Goal: Task Accomplishment & Management: Complete application form

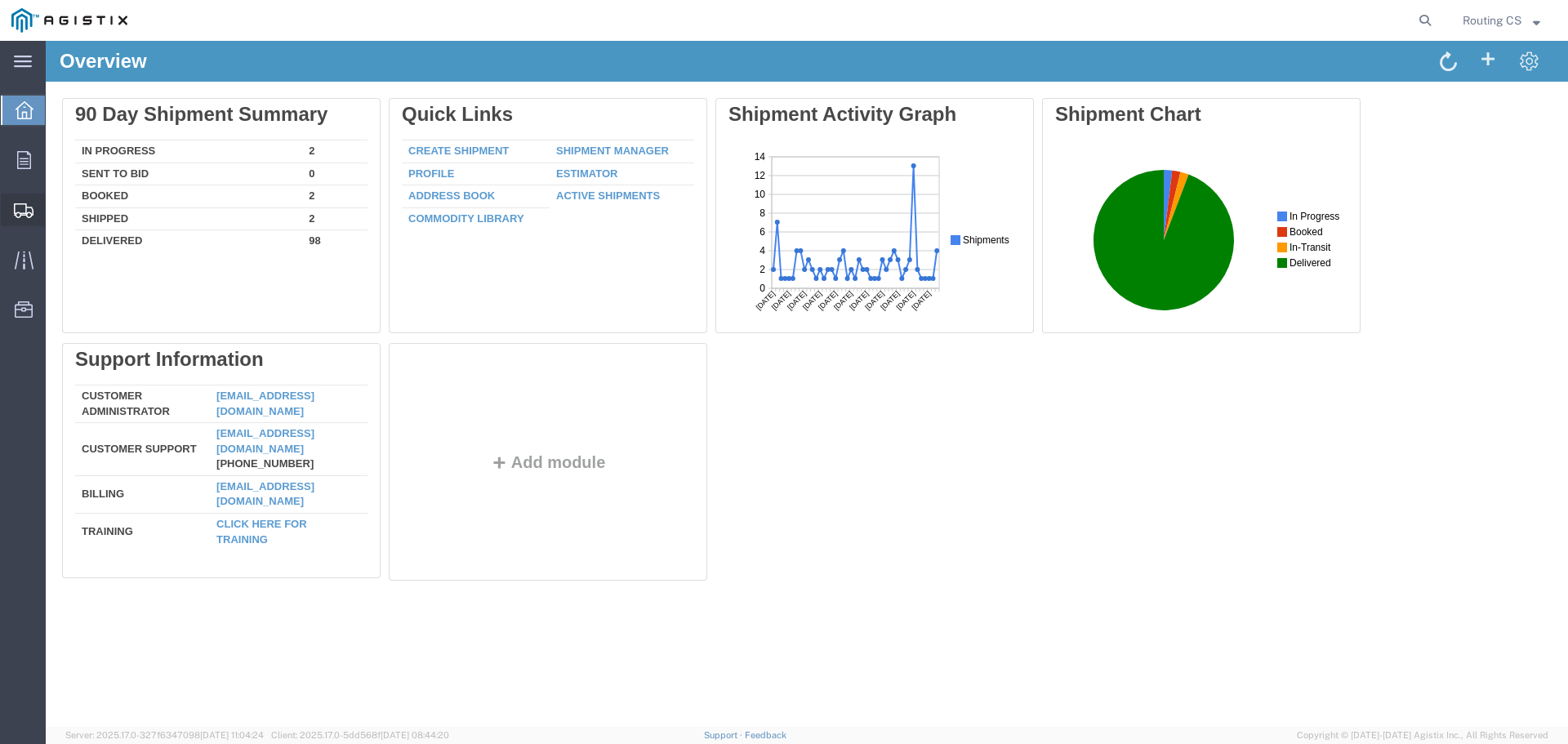
click at [0, 0] on span "Create Shipment" at bounding box center [0, 0] width 0 height 0
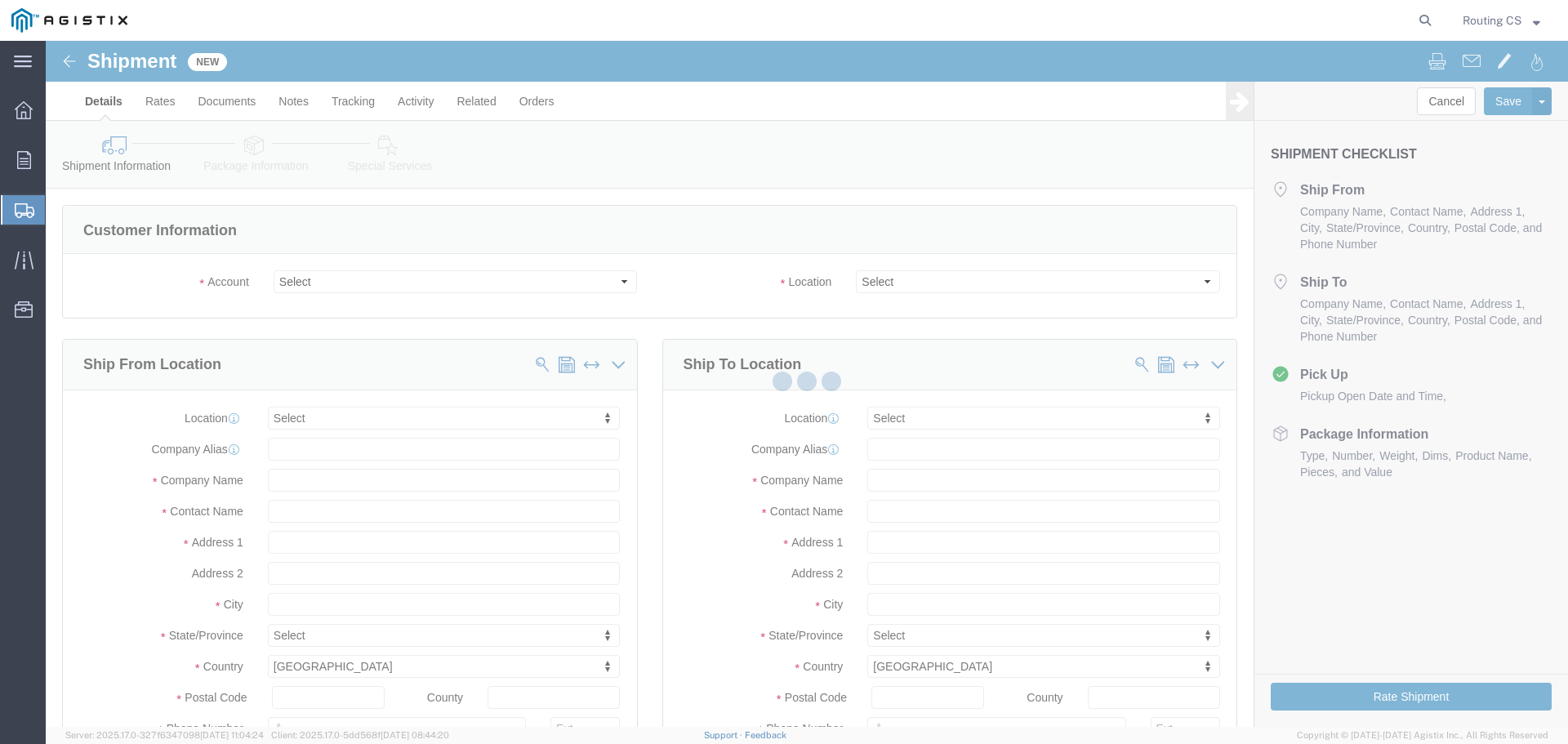
select select
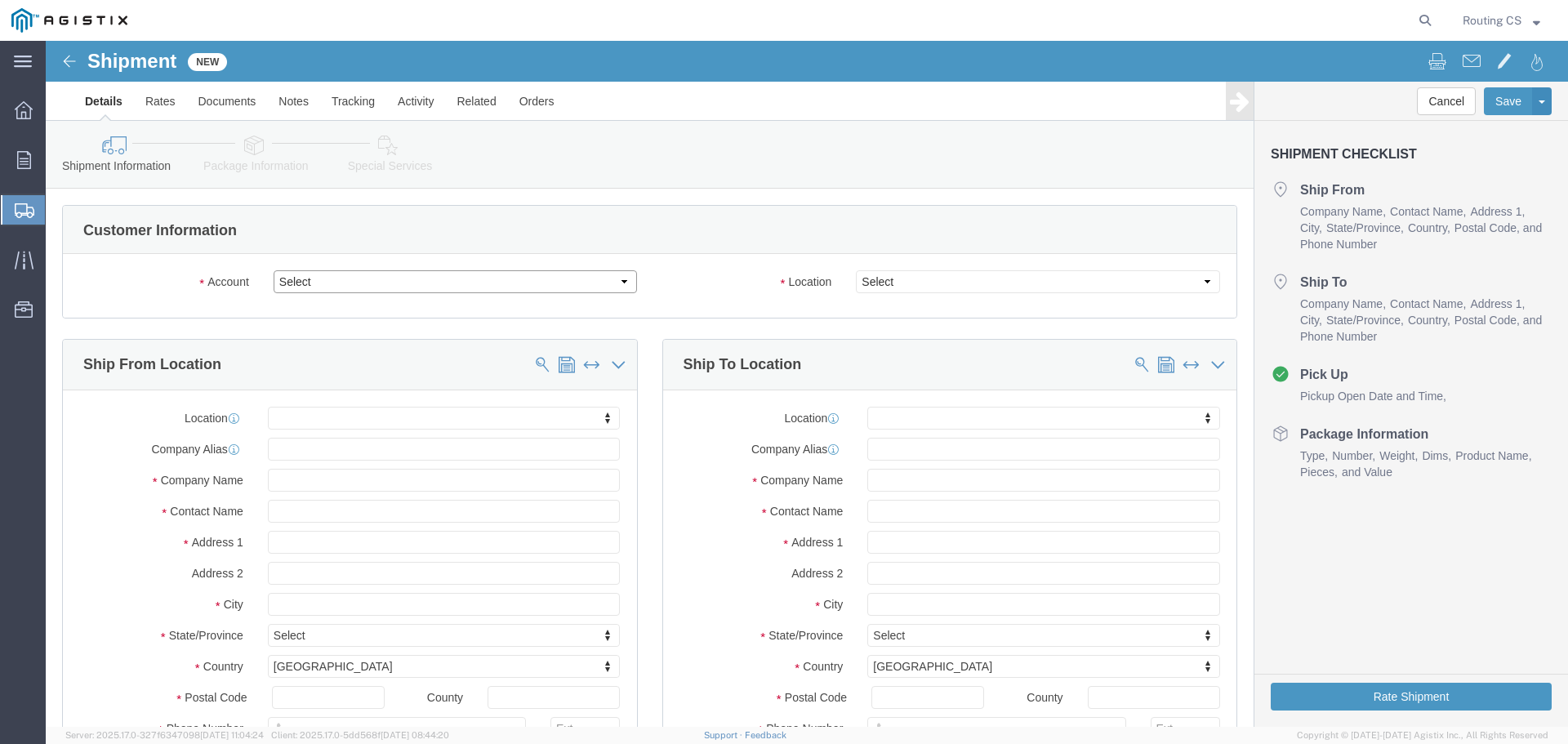
click select "Select Little Giant Ladders PG&E"
select select "9596"
click select "Select Little Giant Ladders PG&E"
select select "PURCHORD"
select select
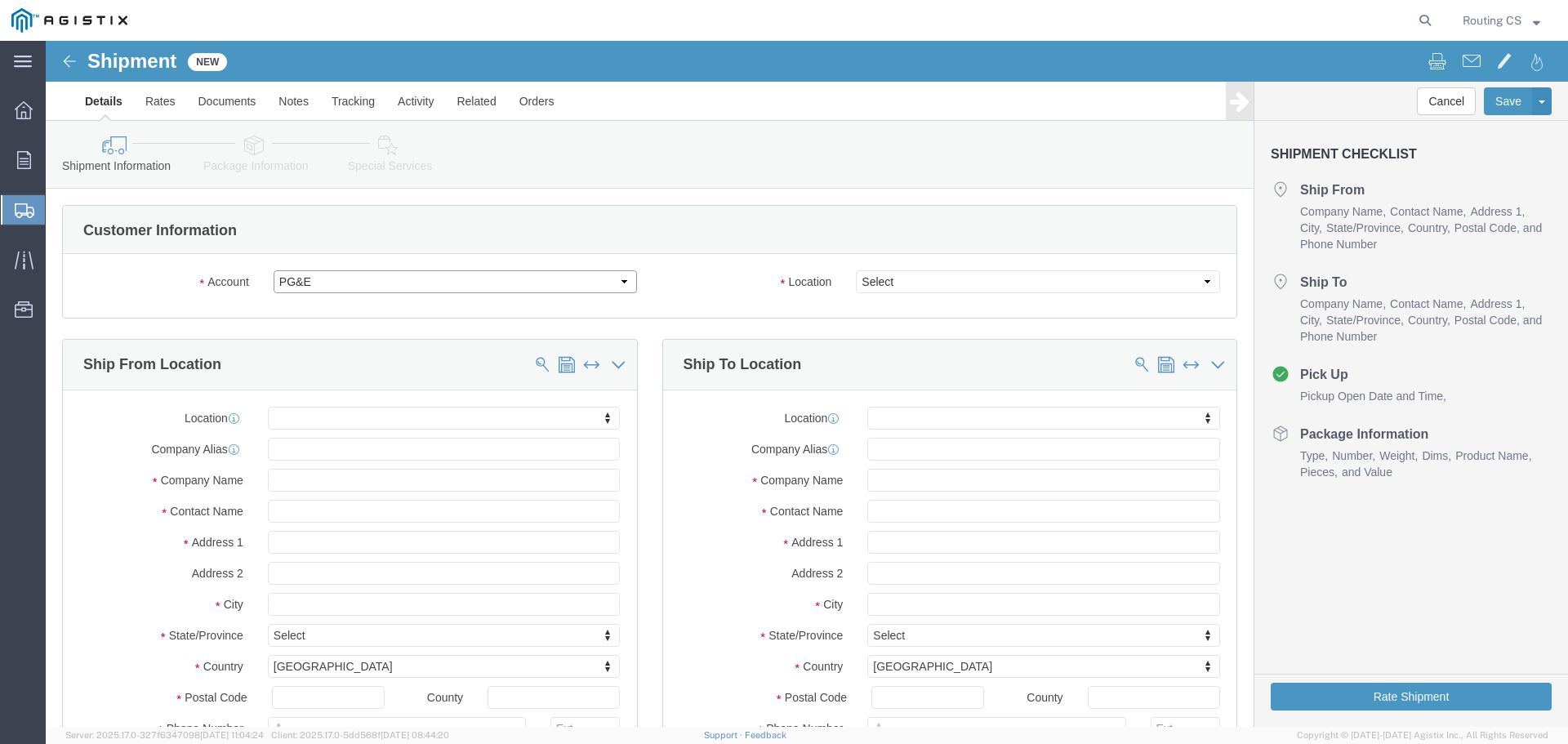
select select
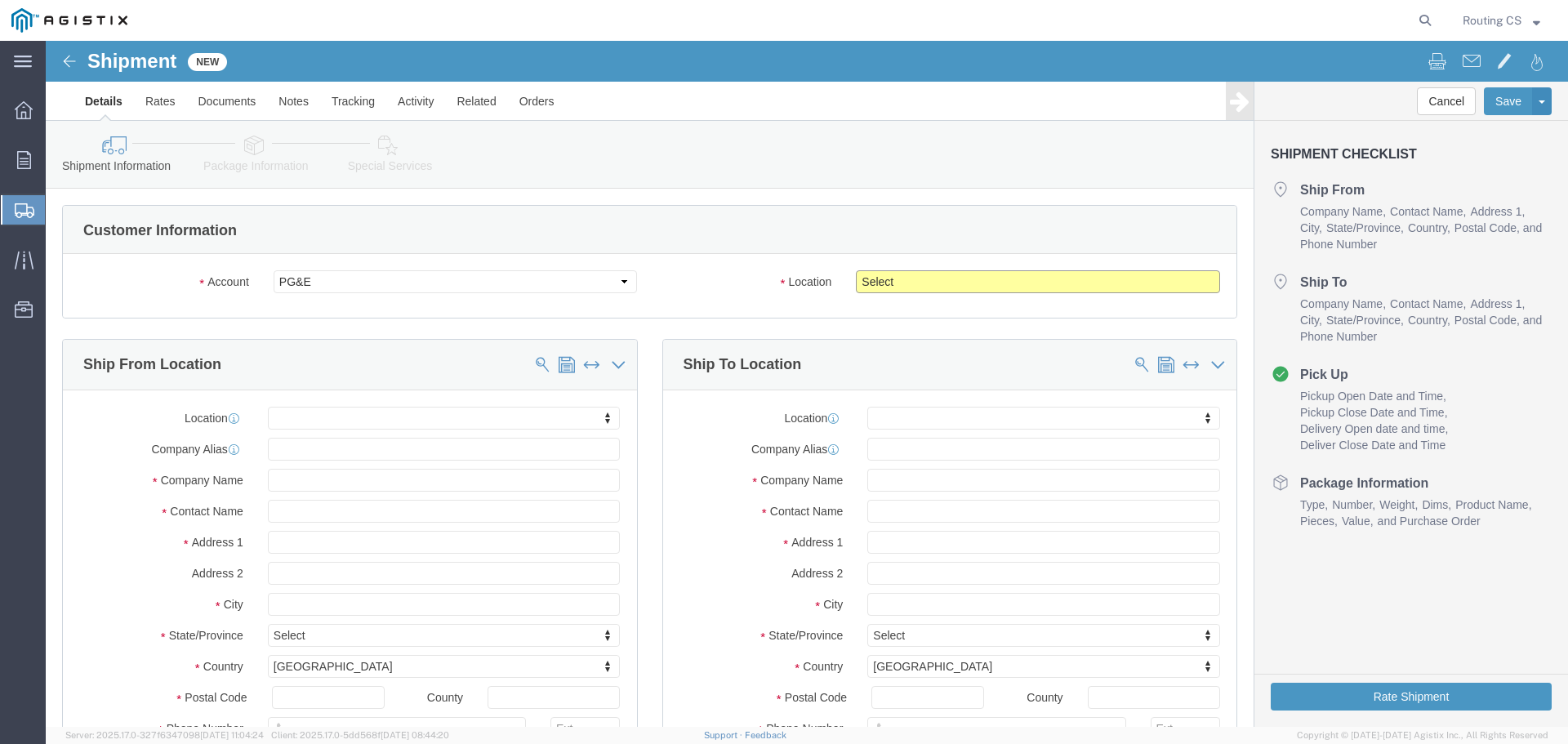
click select "Select All Others [GEOGRAPHIC_DATA] [GEOGRAPHIC_DATA] [GEOGRAPHIC_DATA] [GEOGRA…"
select select "23082"
click select "Select All Others [GEOGRAPHIC_DATA] [GEOGRAPHIC_DATA] [GEOGRAPHIC_DATA] [GEOGRA…"
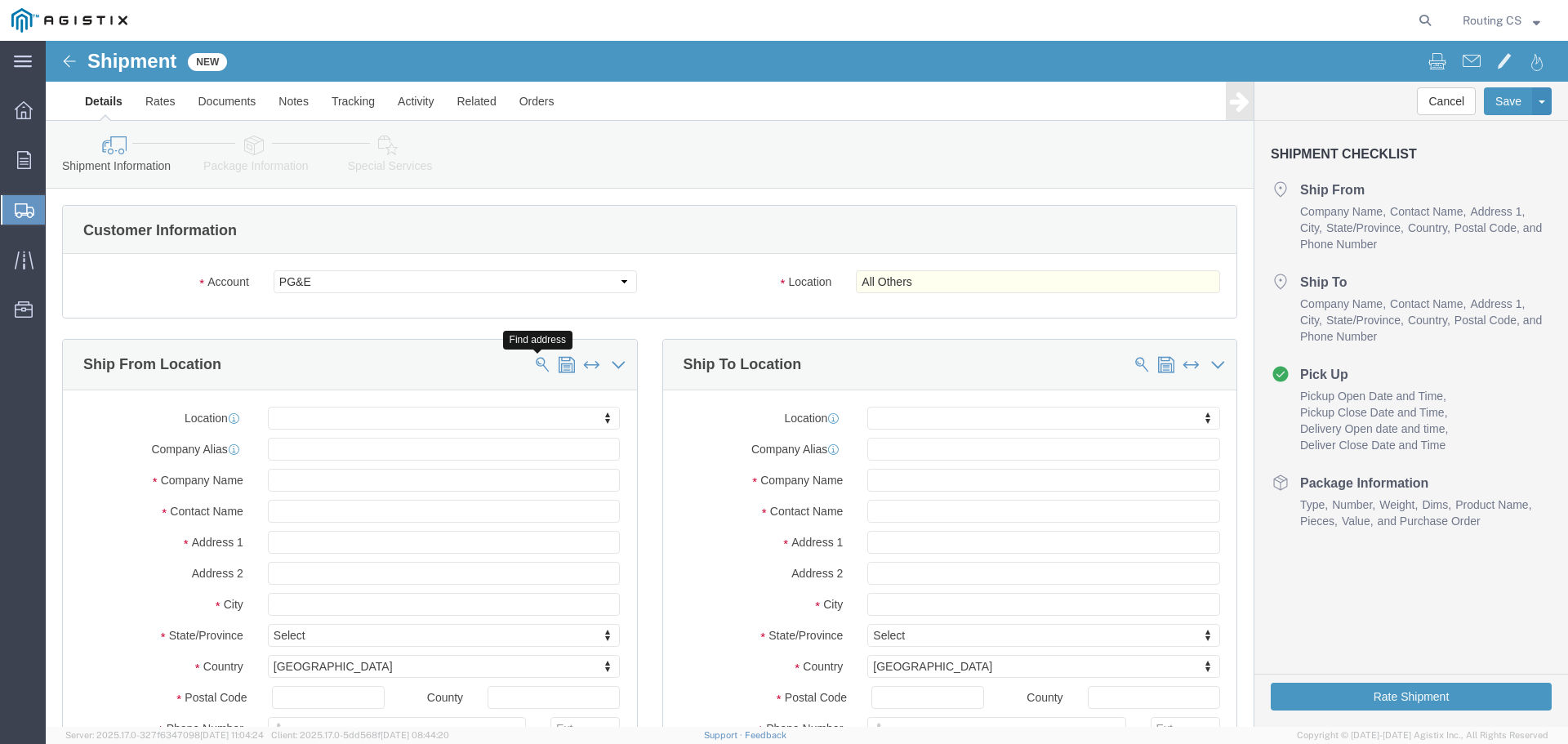
click button
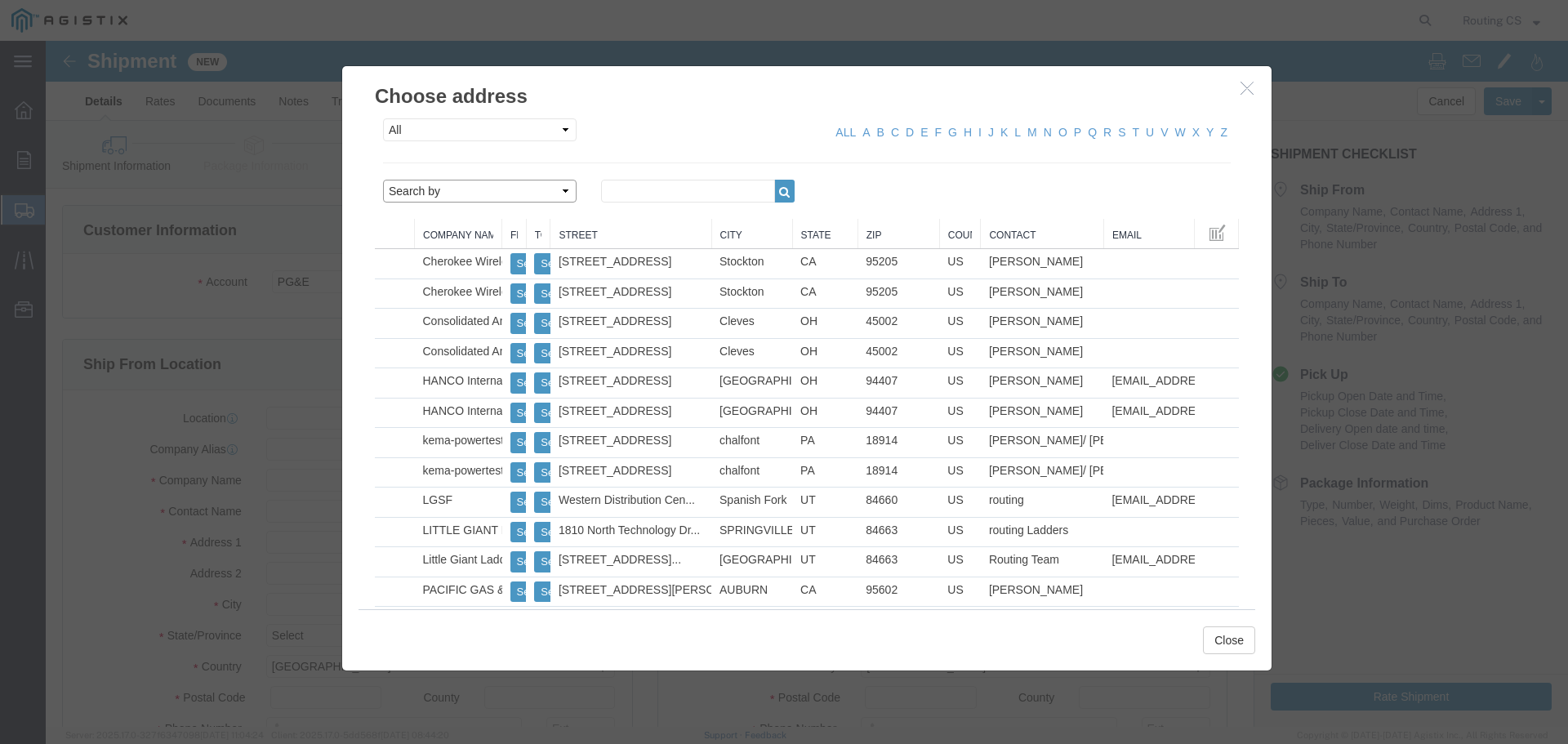
drag, startPoint x: 505, startPoint y: 150, endPoint x: 497, endPoint y: 153, distance: 8.5
click select "Search by Address Book Name City Company Name Contact Name Country CustomerAlia…"
select select "zip"
click select "Search by Address Book Name City Company Name Contact Name Country CustomerAlia…"
click input "text"
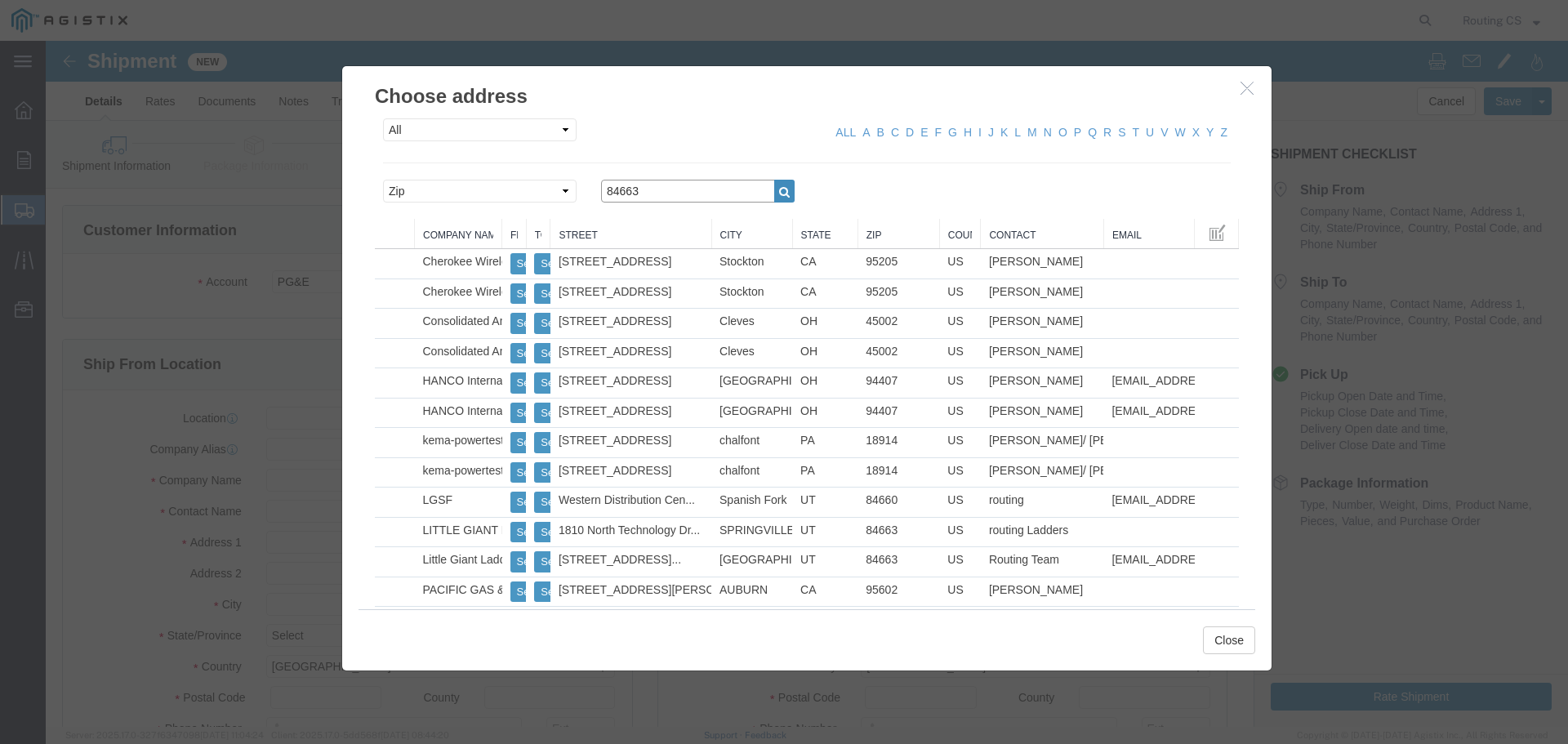
type input "84663"
click icon "button"
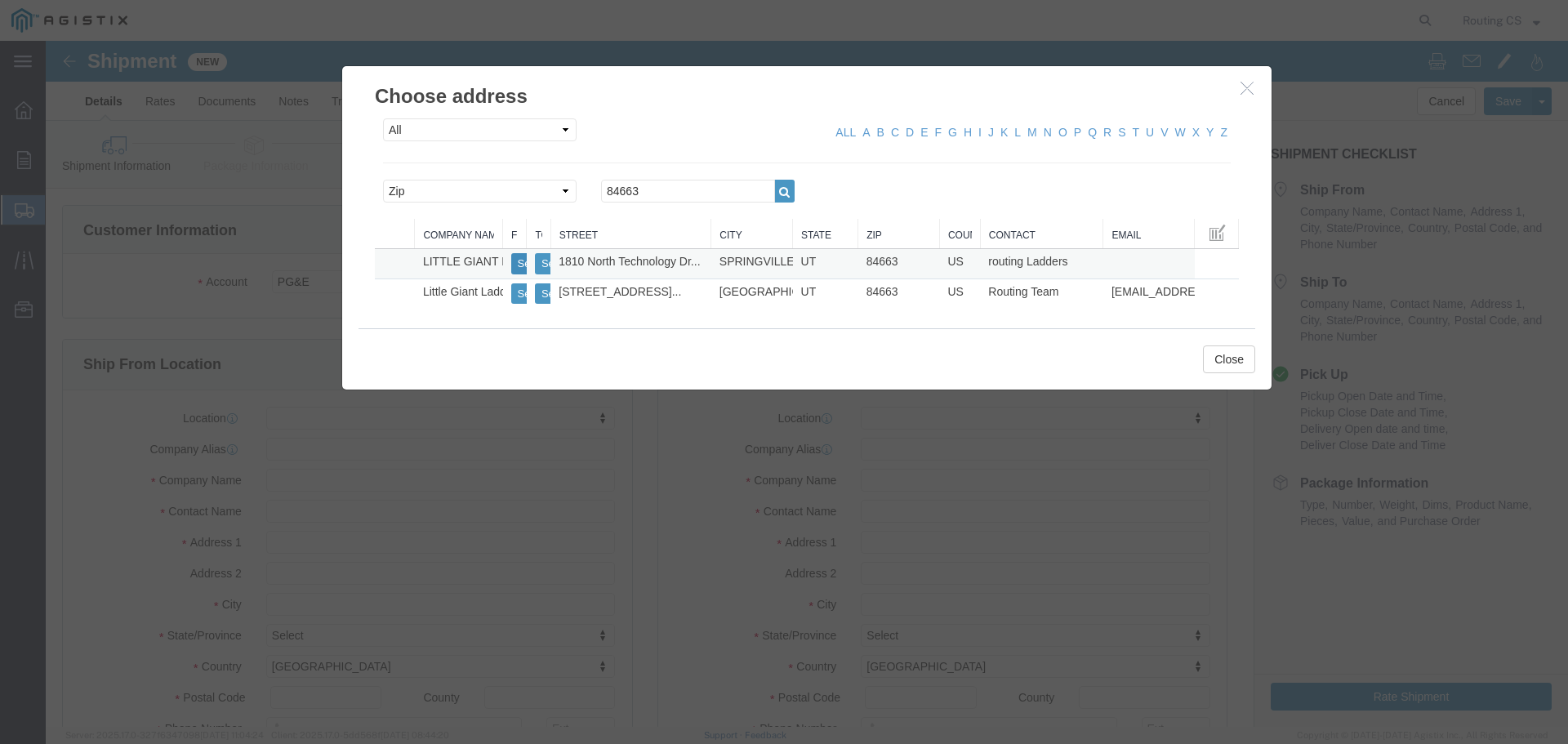
click button "Select"
select select
type input "[STREET_ADDRESS]"
type input "84663"
type input "[PHONE_NUMBER]"
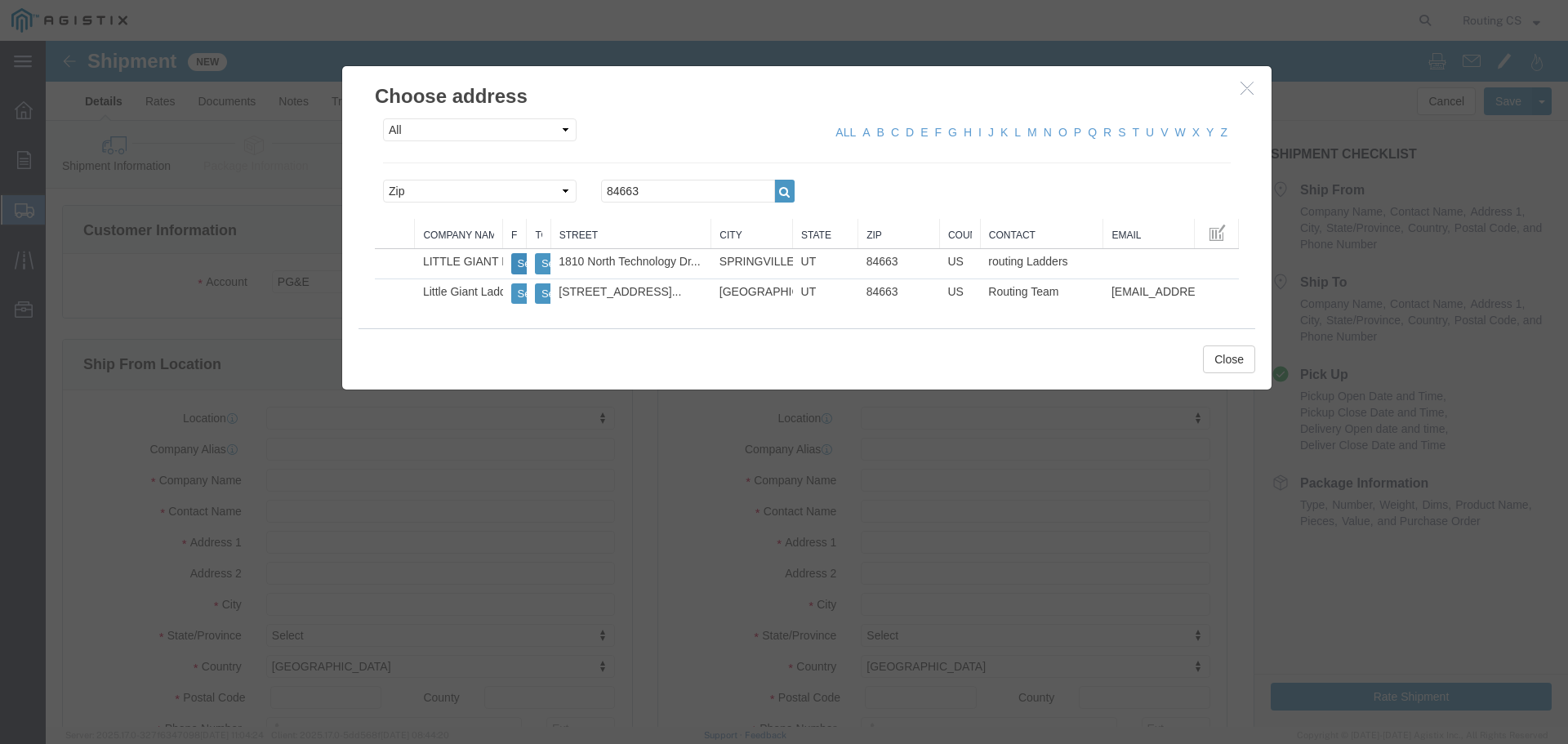
type input "LITTLE GIANT LADDER SYSTEMS LLC"
type input "routing Ladders"
type input "SPRINGVILLE"
select select "UT"
drag, startPoint x: 611, startPoint y: 151, endPoint x: 511, endPoint y: 146, distance: 100.1
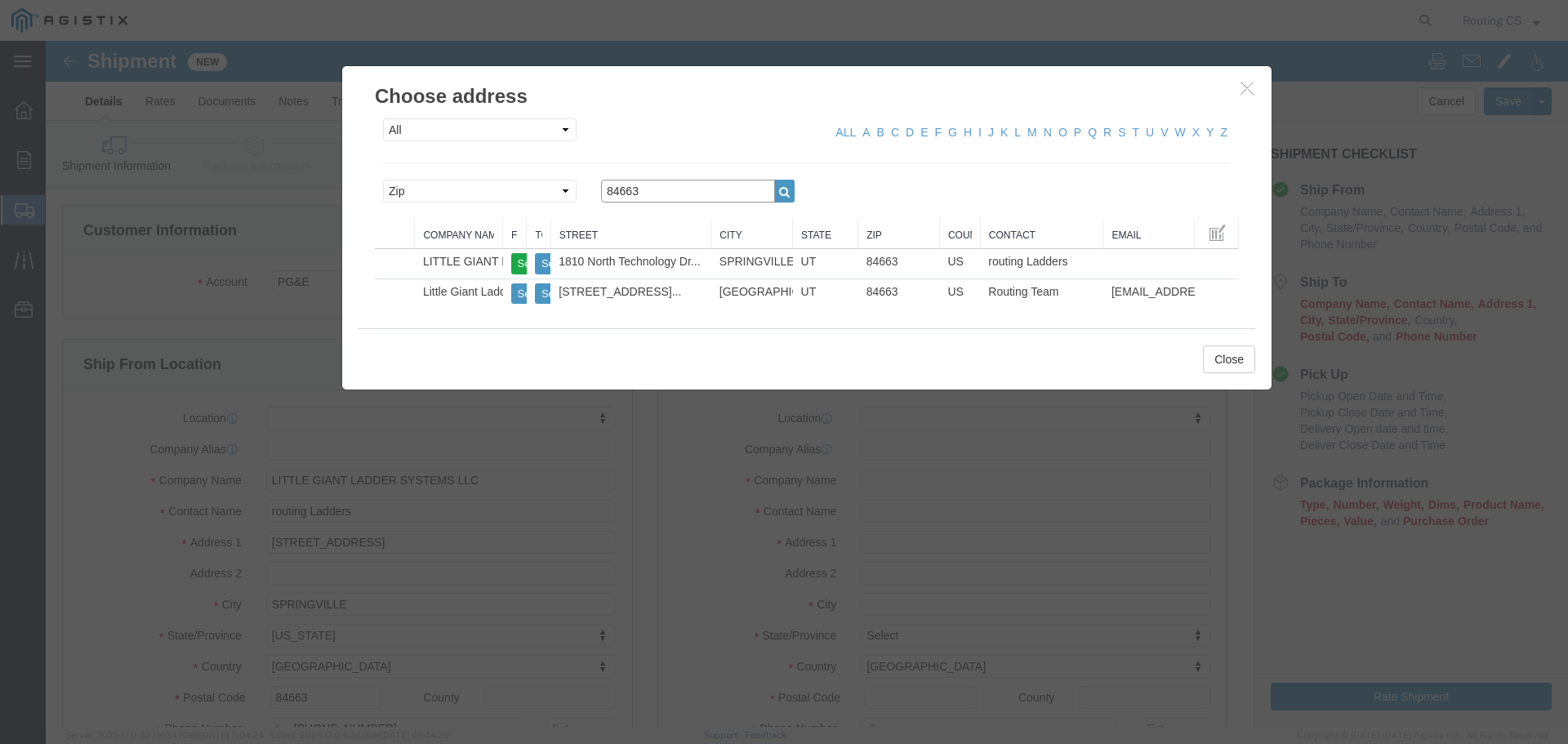
click div "Search by Address Book Name City Company Name Contact Name Country CustomerAlia…"
type input "95422"
click icon "button"
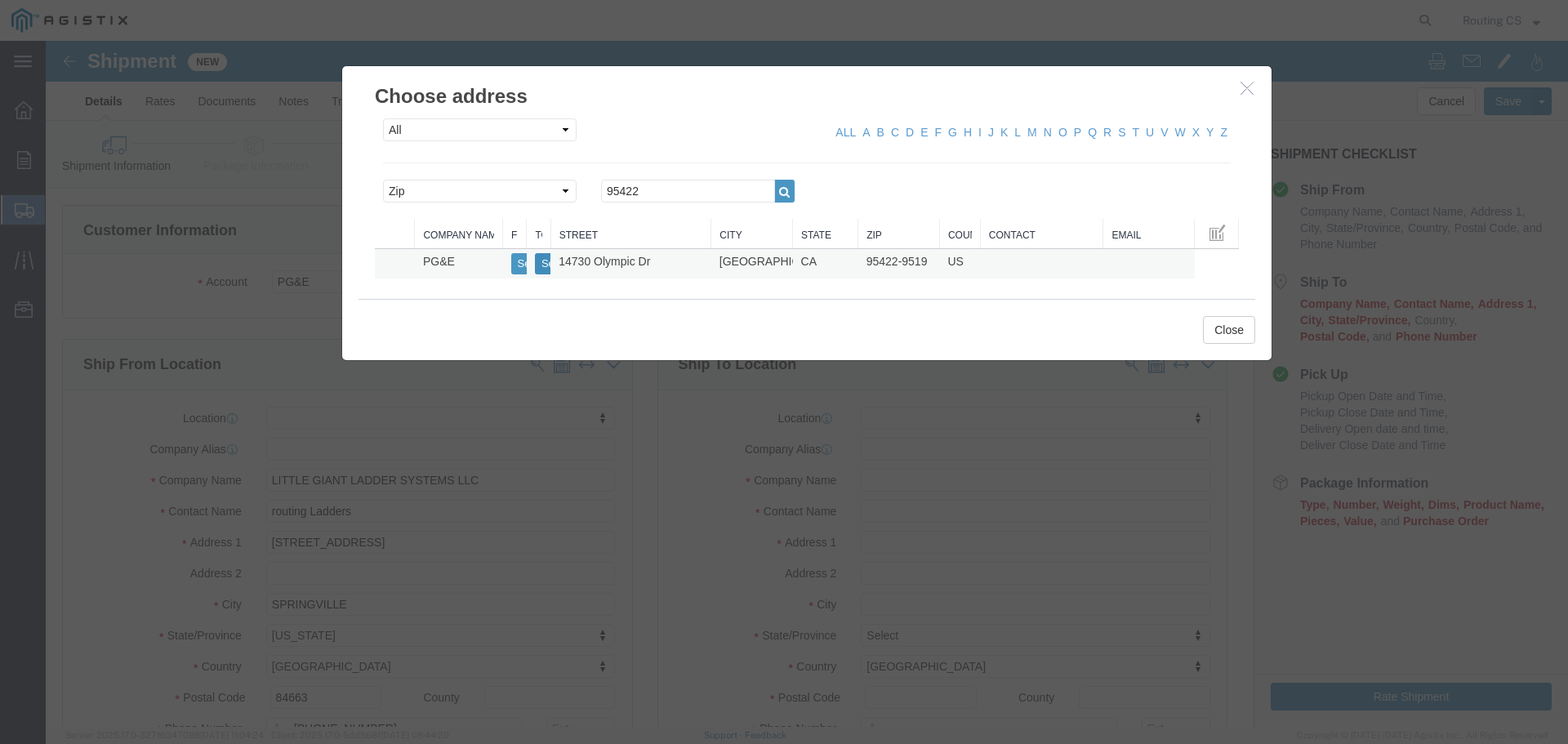
click button "Select"
select select
type input "14730 Olympic Dr"
type input "95422-9519"
type input "PG&E"
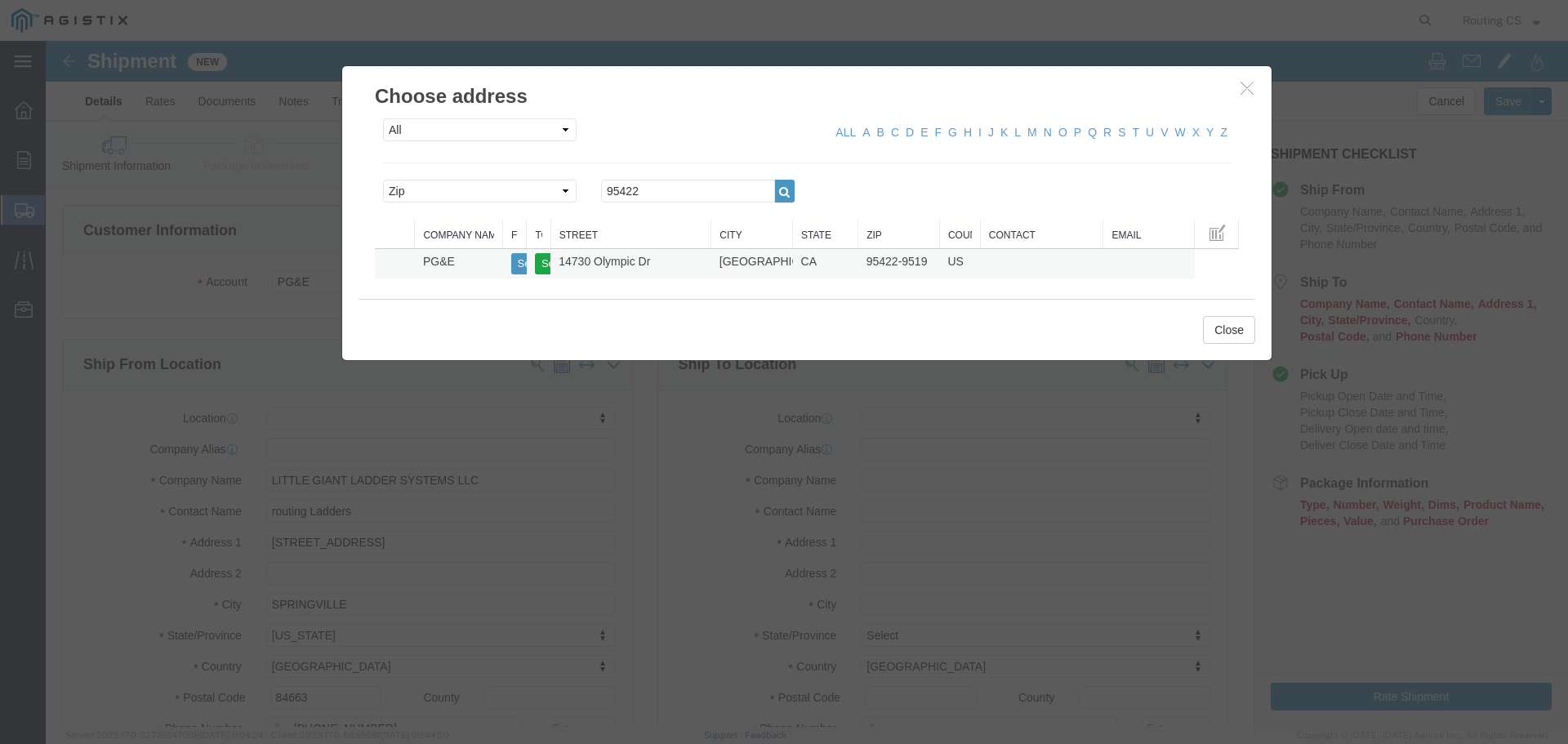
type input "[GEOGRAPHIC_DATA]"
select select "CA"
click button "Close"
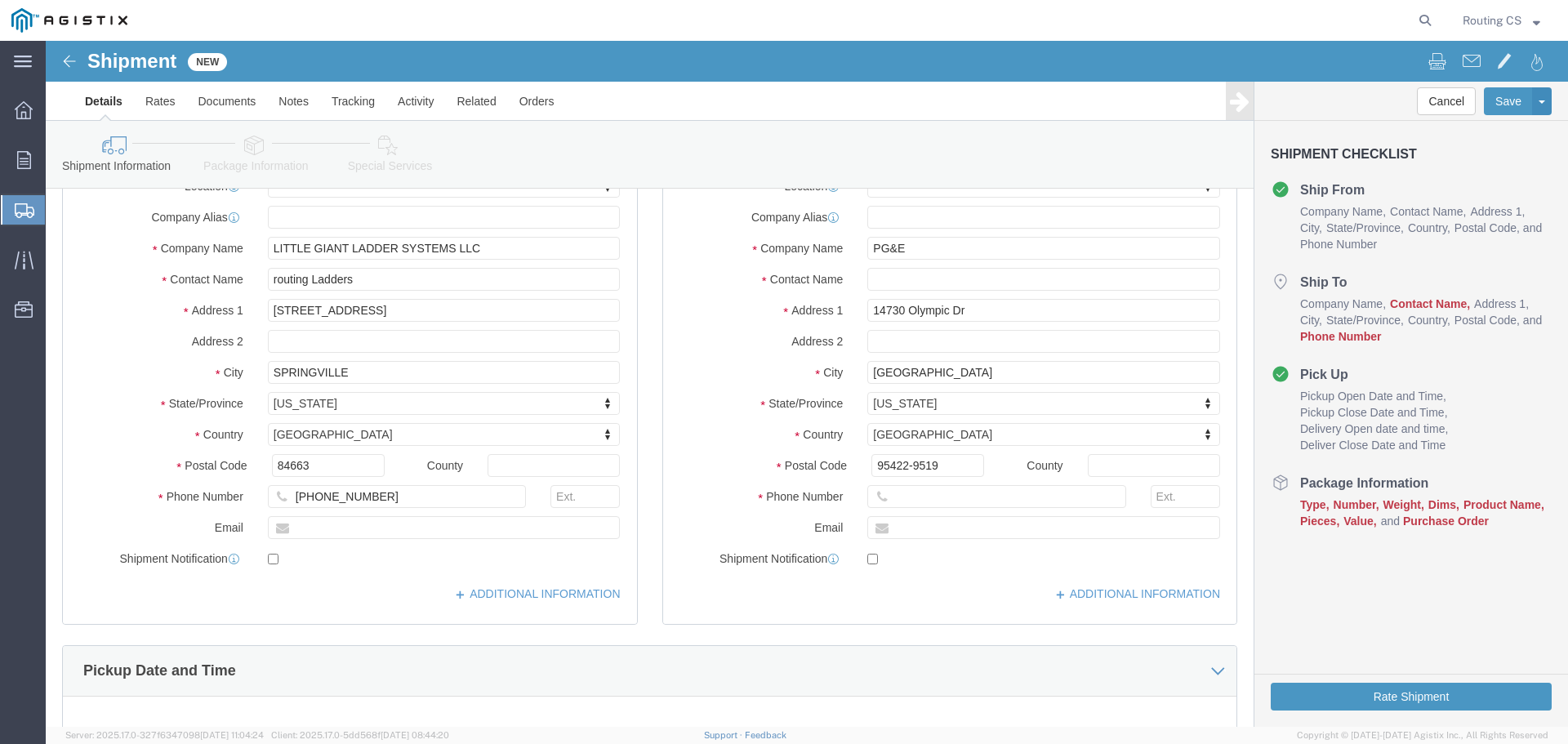
scroll to position [245, 0]
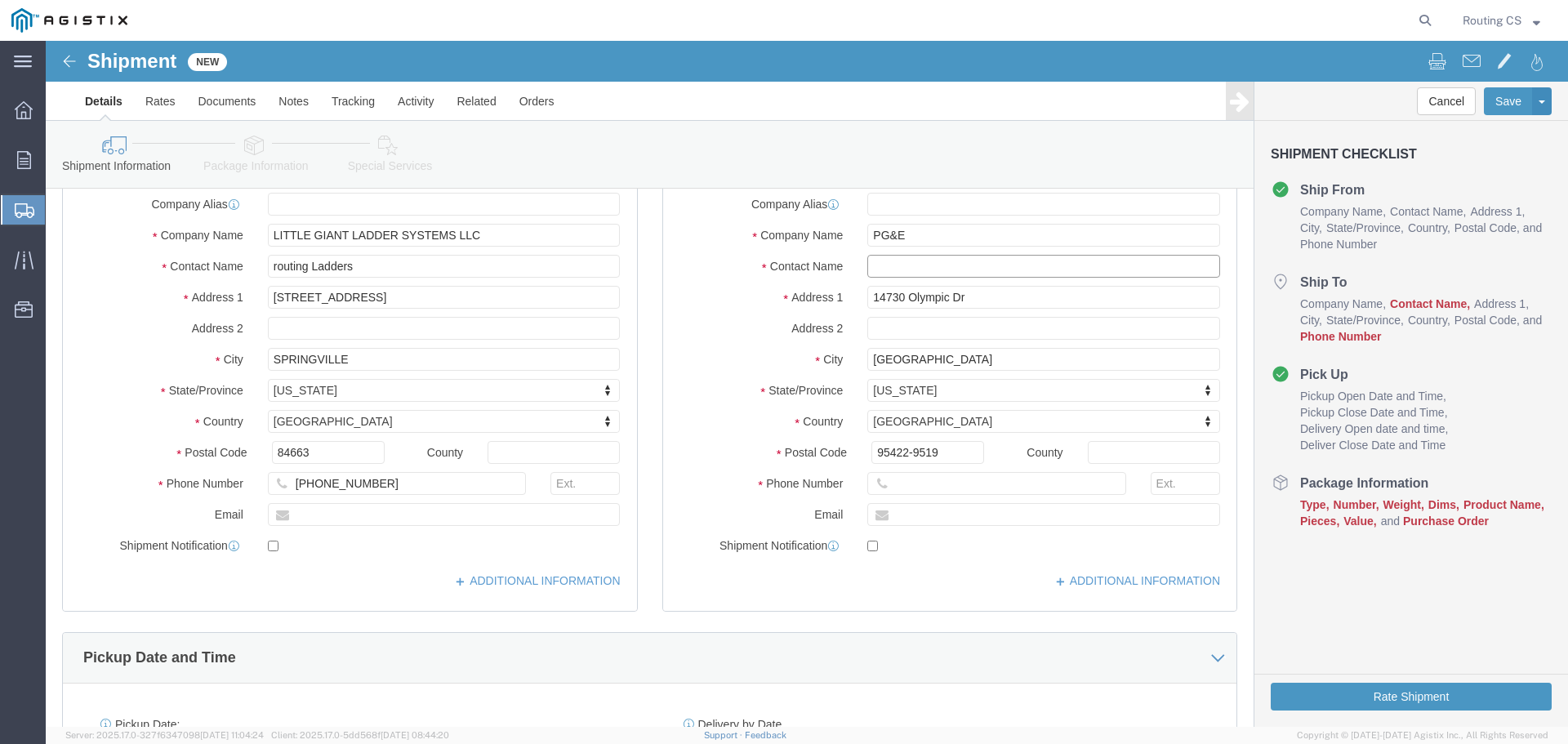
click input "text"
type input "[PERSON_NAME]"
click input "text"
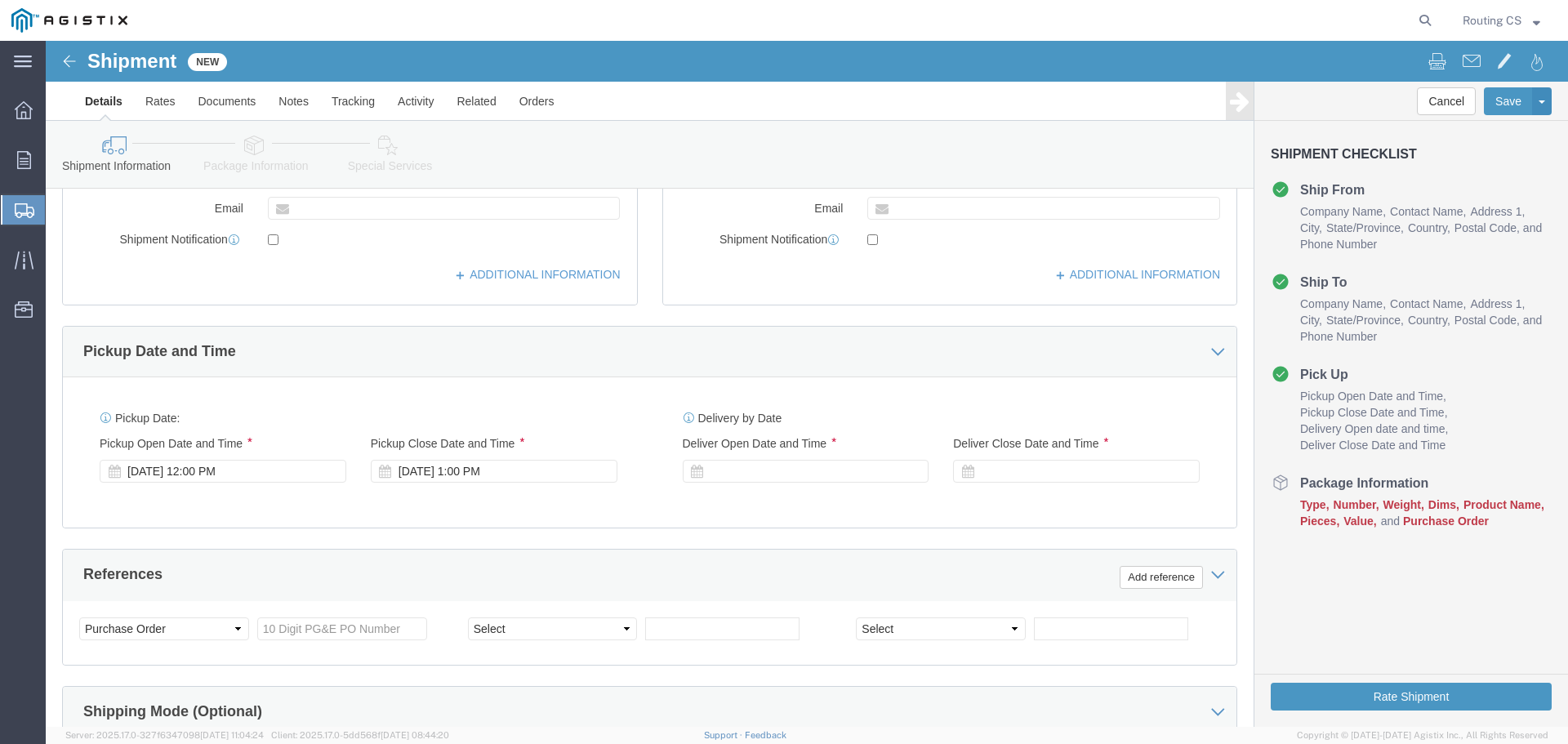
scroll to position [653, 0]
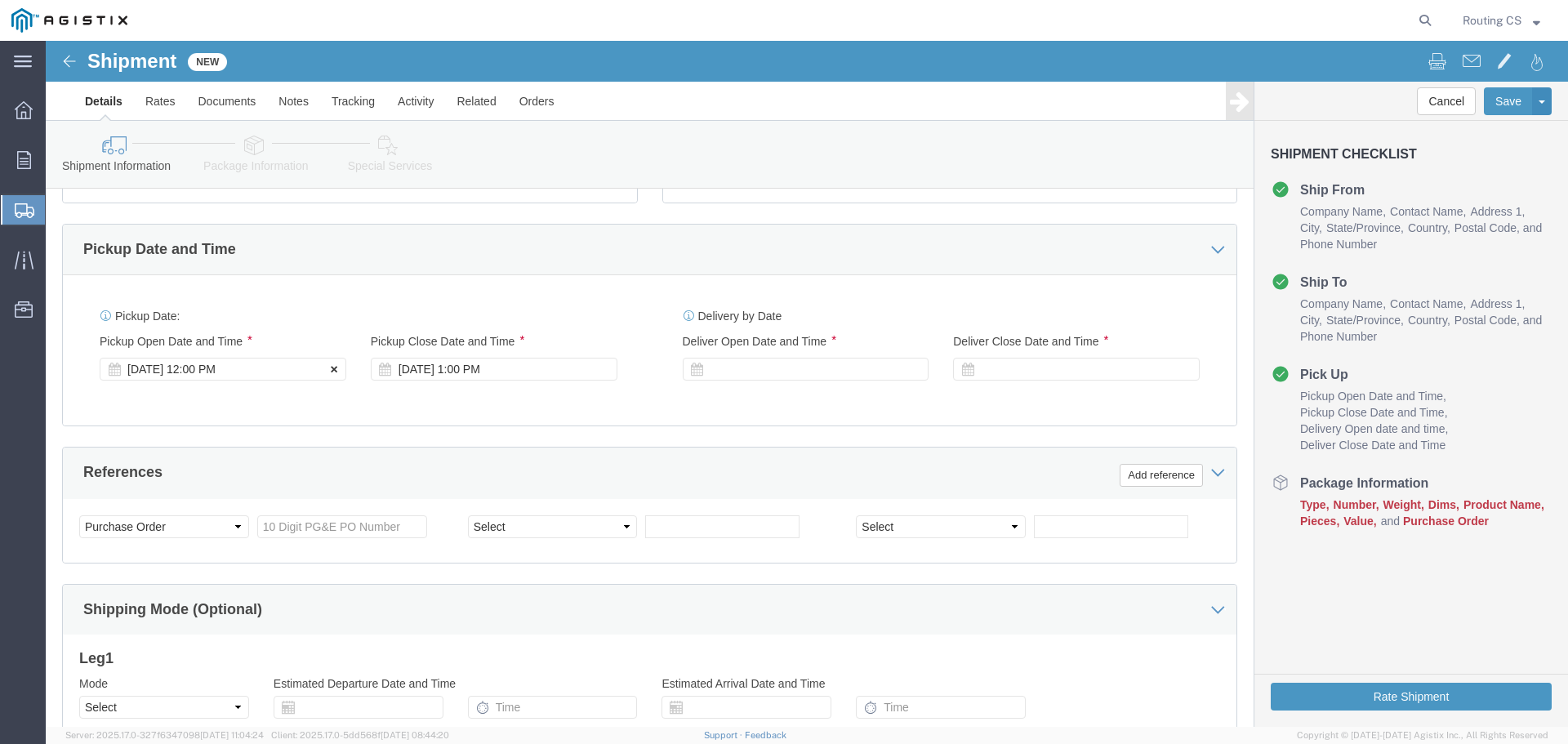
type input "7073676609"
click icon
click div
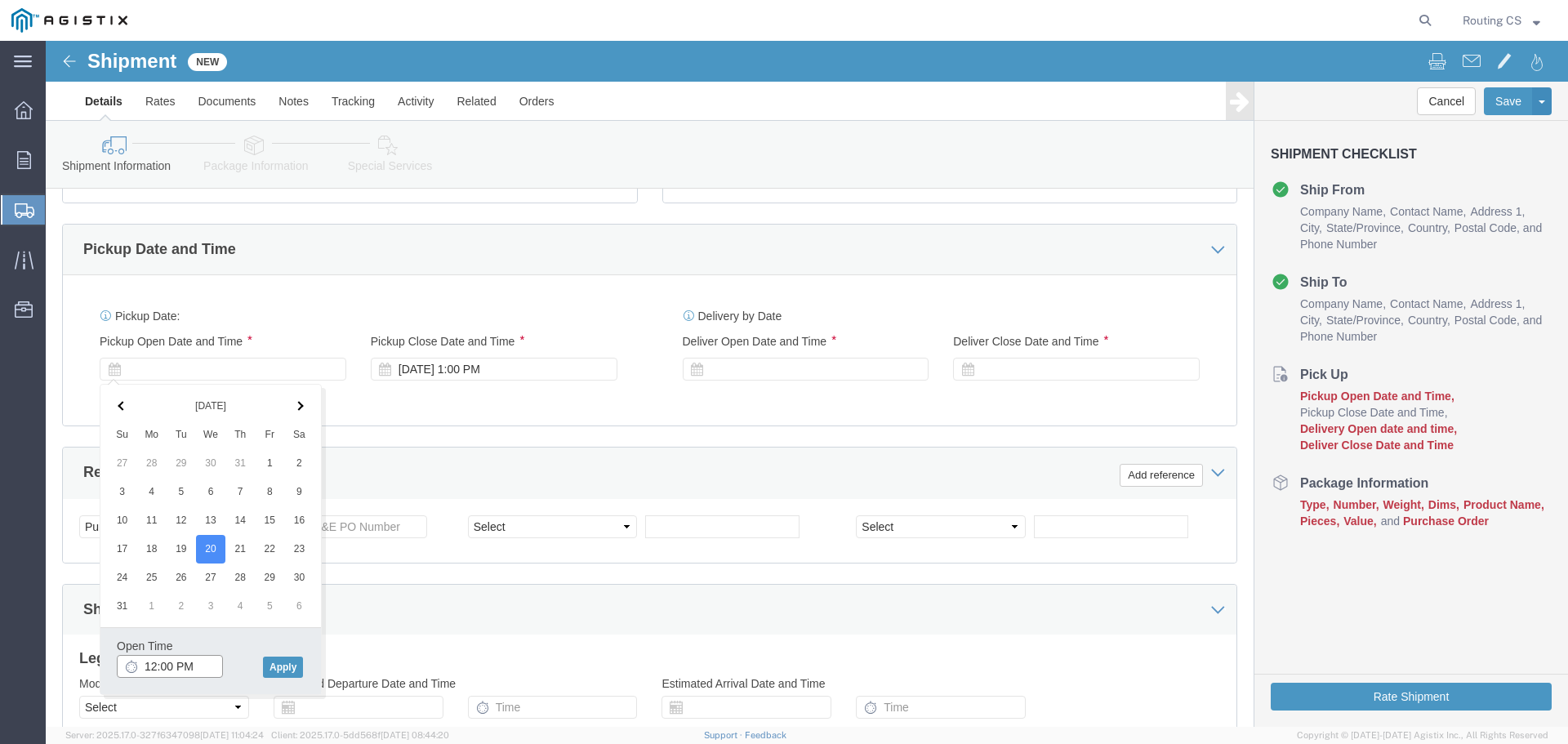
click input "12:00 PM"
type input "8:00 AM"
drag, startPoint x: 254, startPoint y: 627, endPoint x: 244, endPoint y: 628, distance: 10.0
click button "Apply"
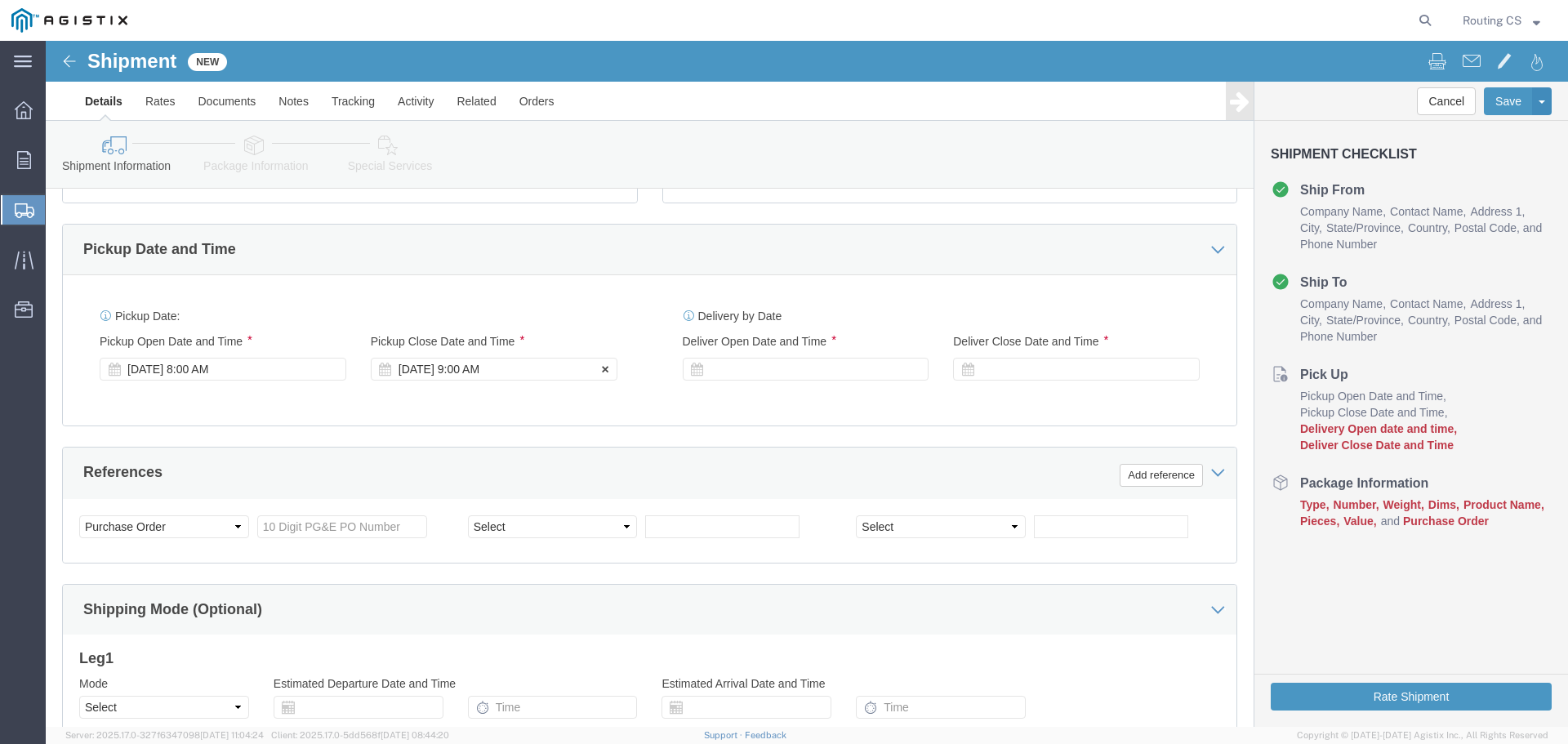
click div "[DATE] 9:00 AM"
type input "3:30 PM"
click button "Apply"
click div
click button "Apply"
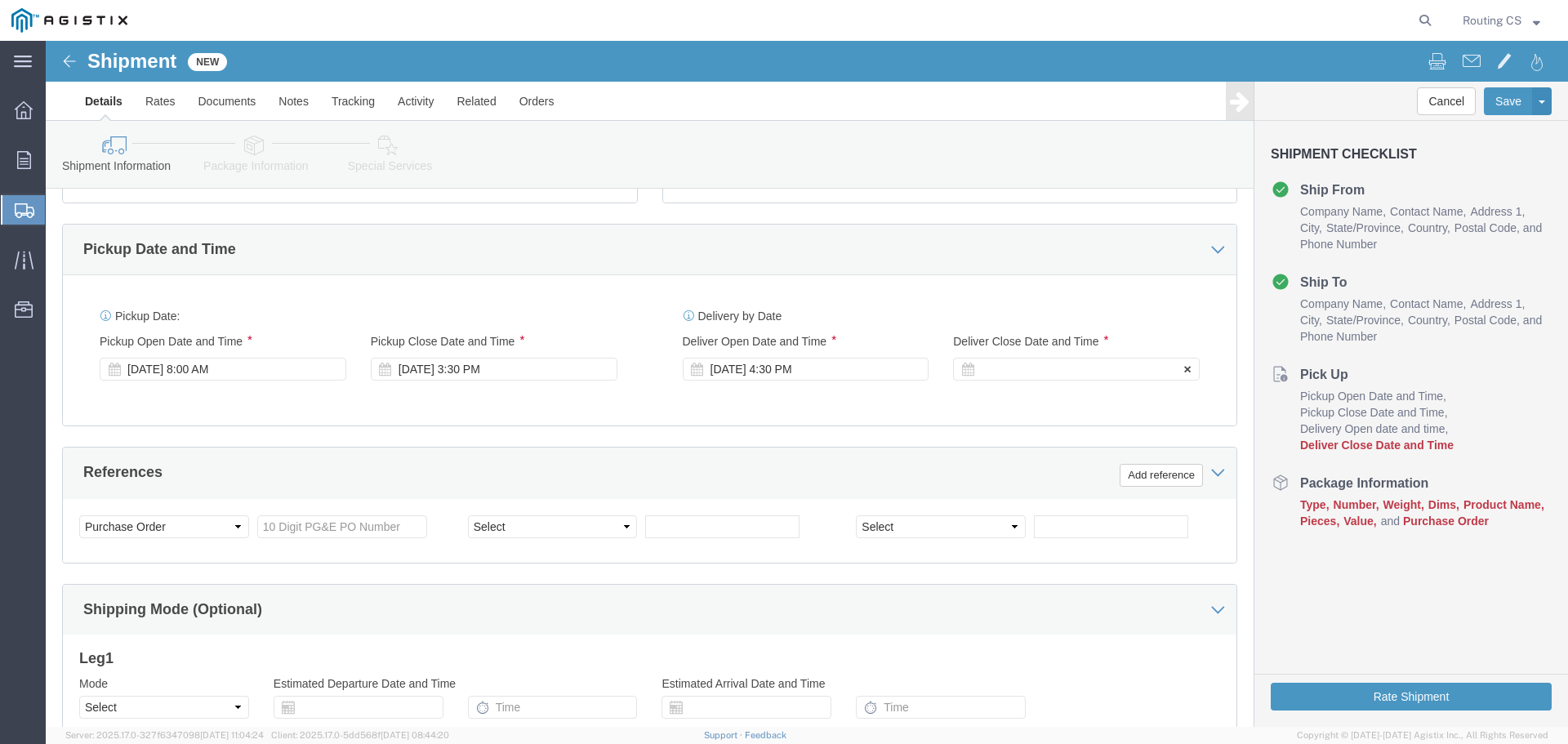
click div
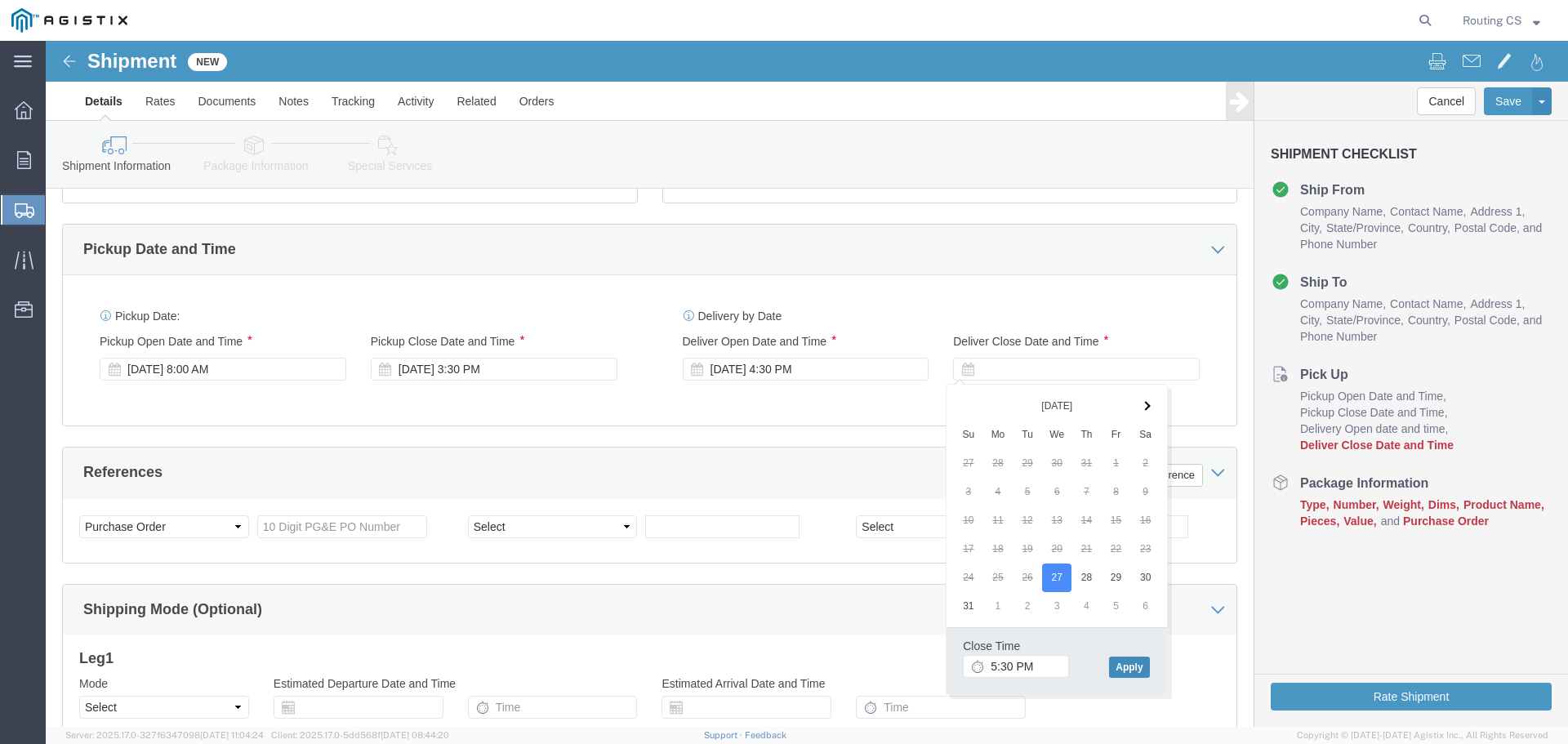
click button "Apply"
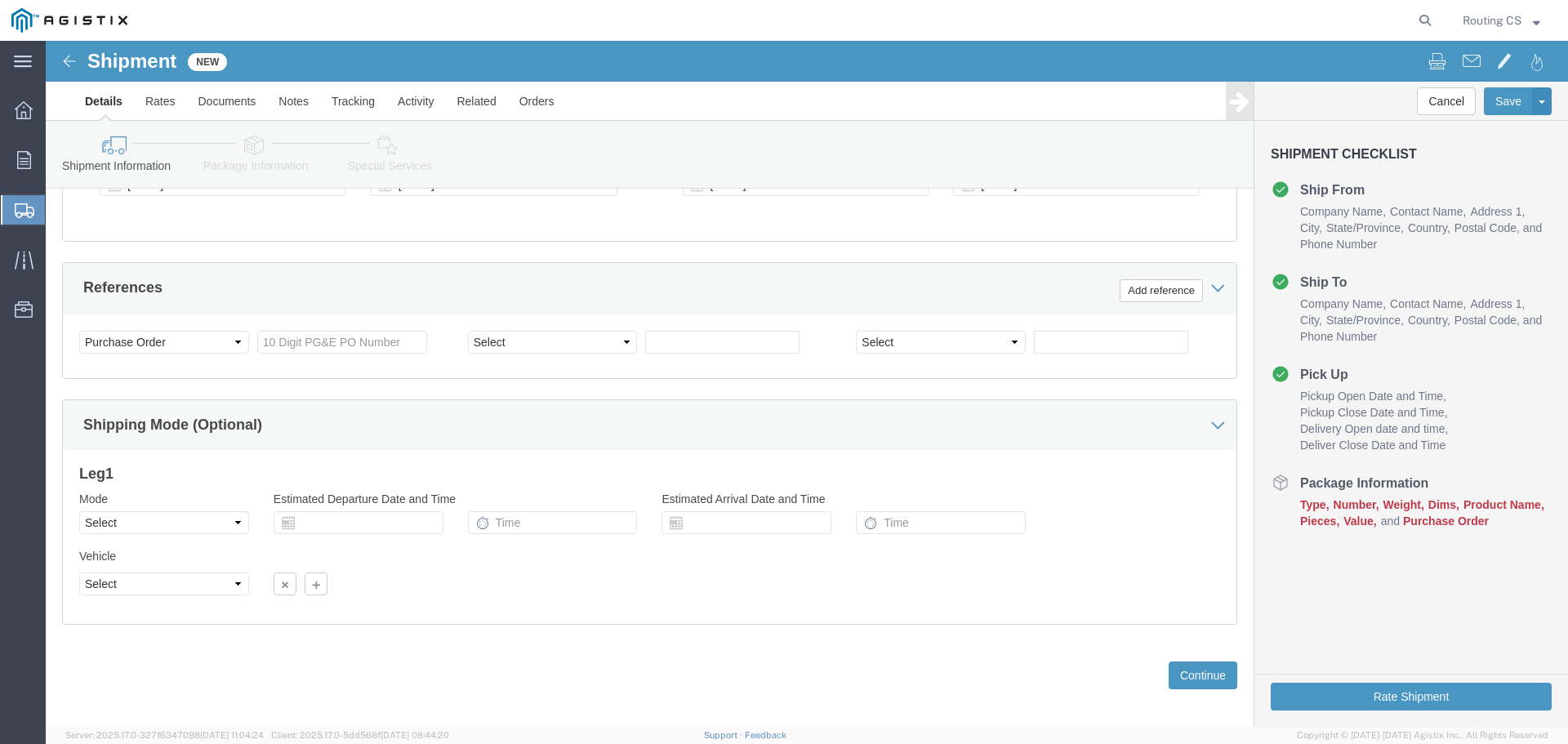
scroll to position [850, 0]
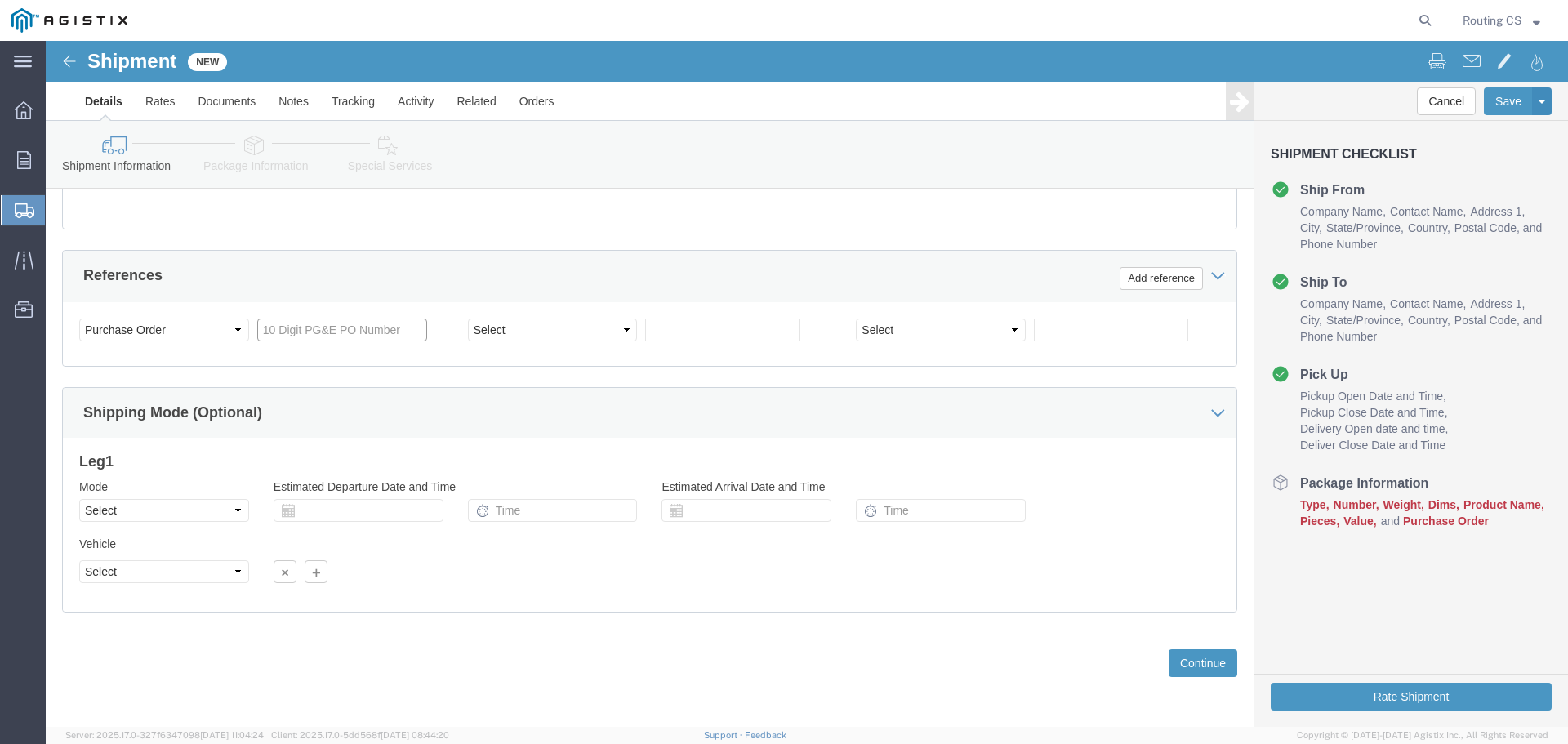
click input "text"
type input "2701232443"
click select "Select Air Less than Truckload Multi-Leg Ocean Freight Rail Small Parcel Truckl…"
select select "LTL"
click select "Select Air Less than Truckload Multi-Leg Ocean Freight Rail Small Parcel Truckl…"
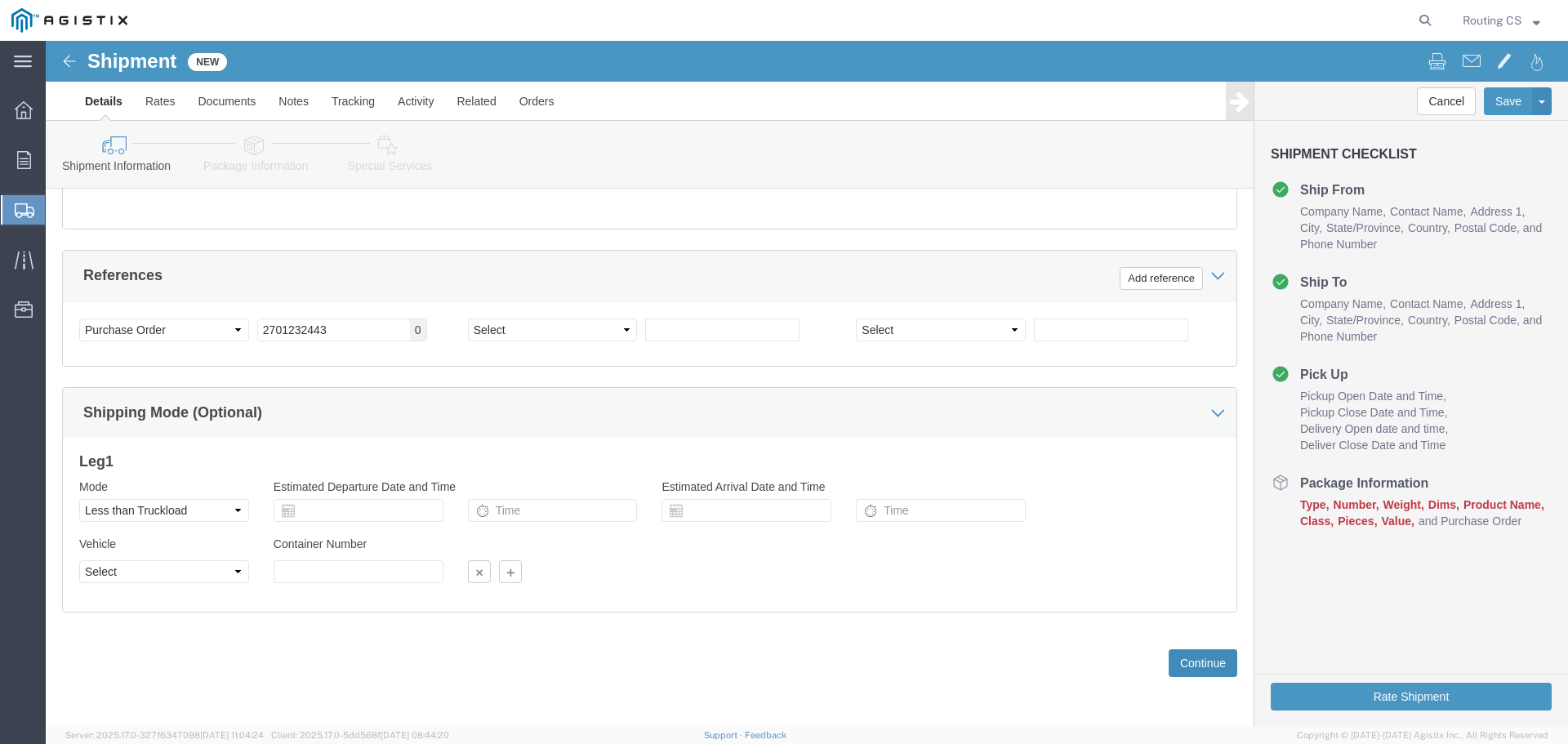
click button "Continue"
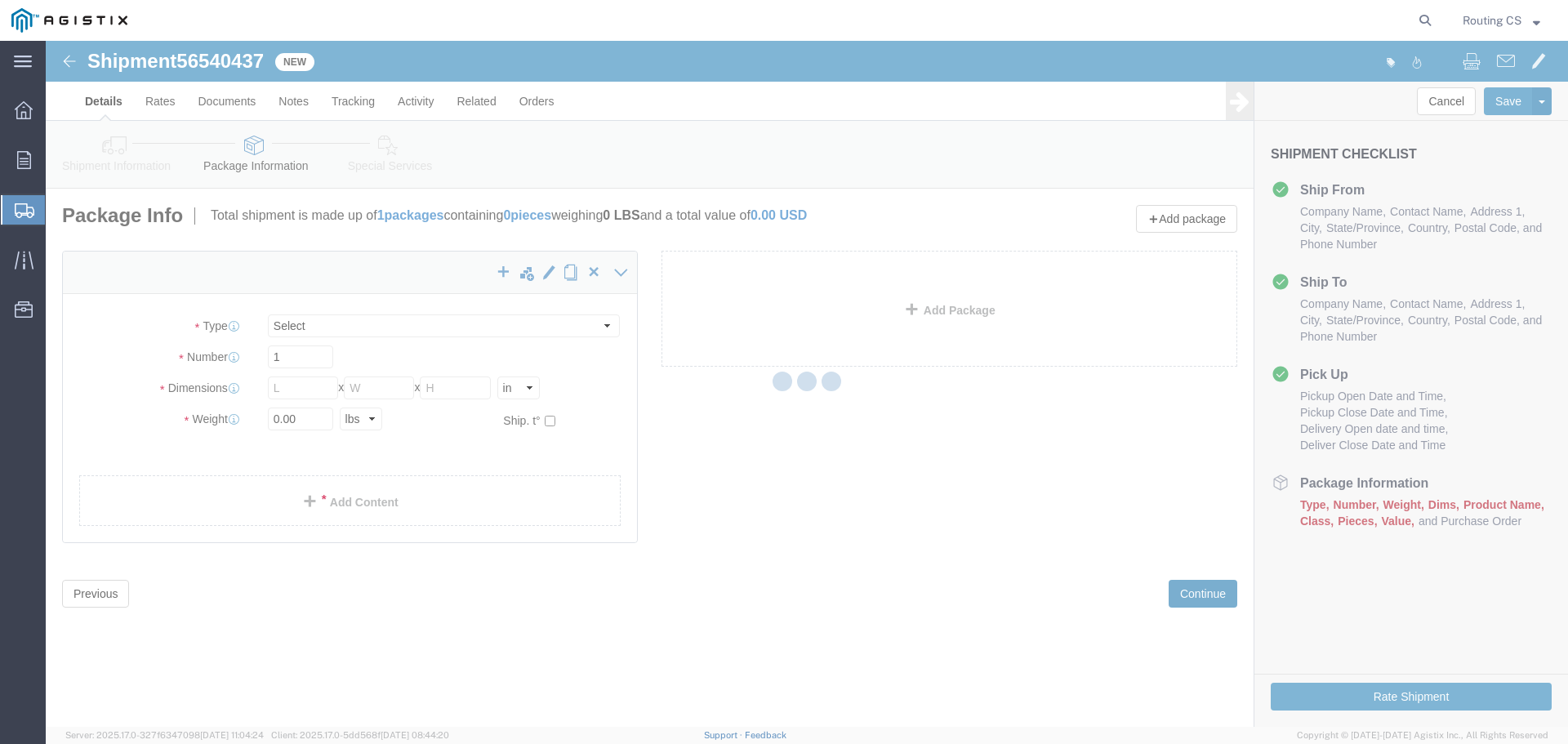
select select "CBOX"
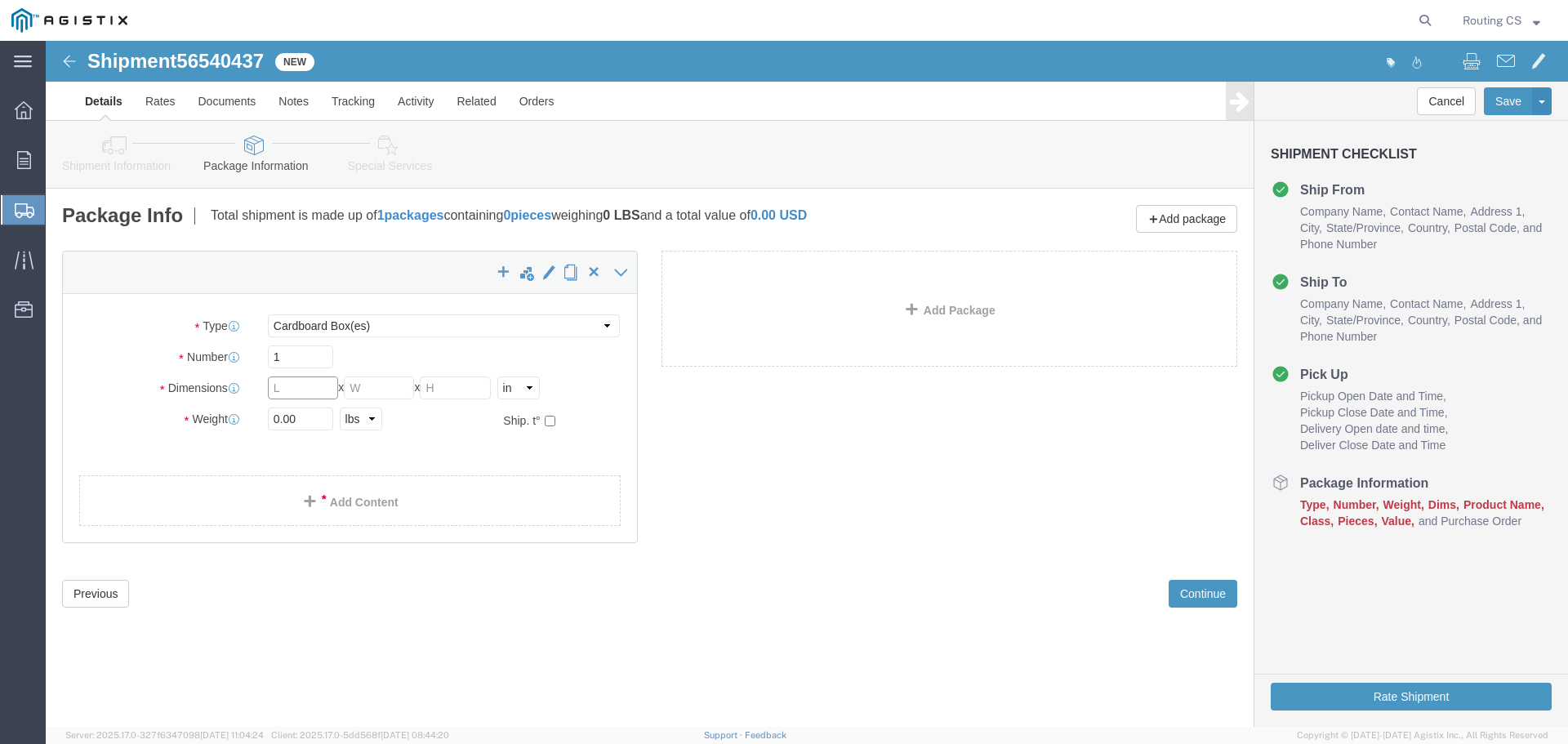
click input "text"
type input "128"
type input "23"
type input "7"
type input "51"
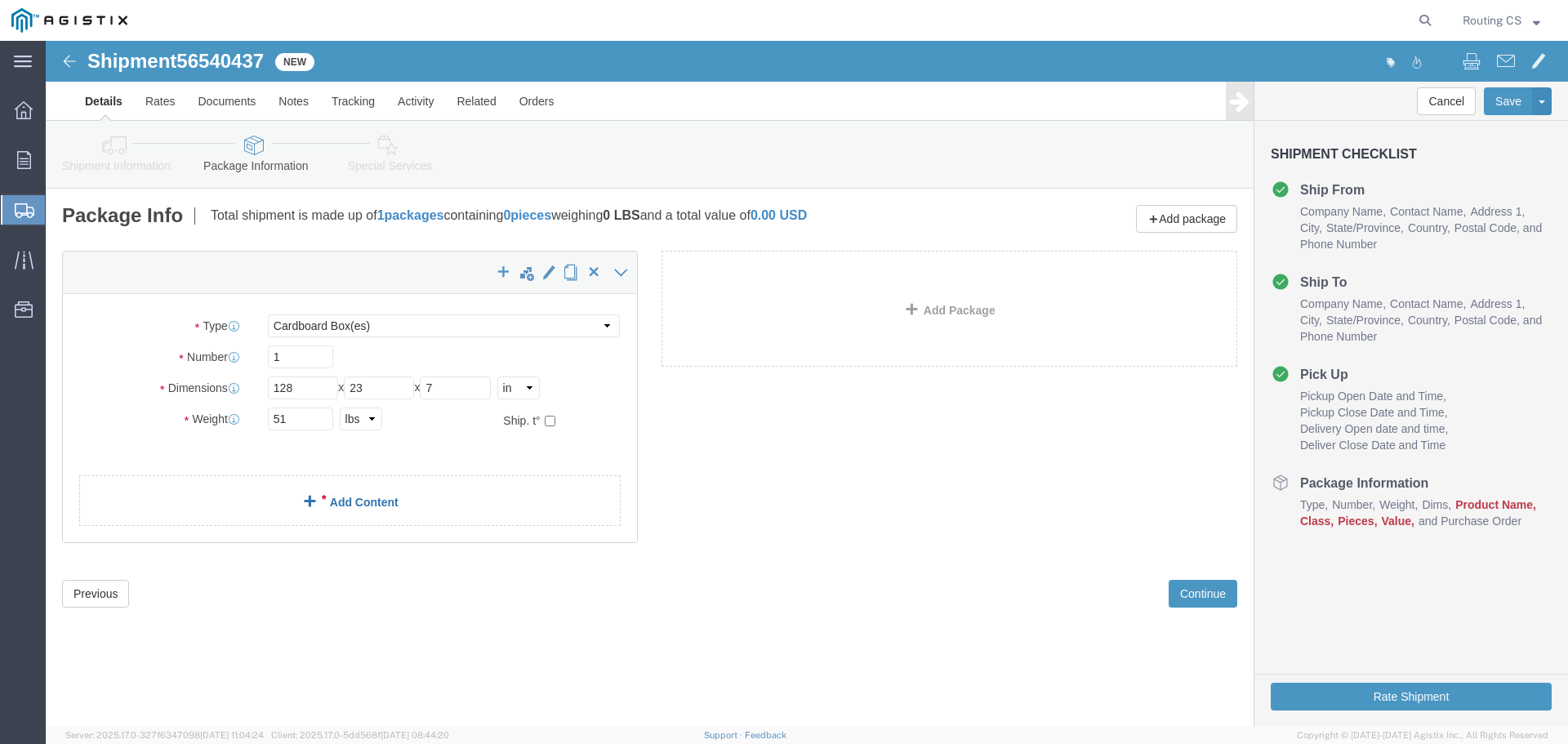
click link "Add Content"
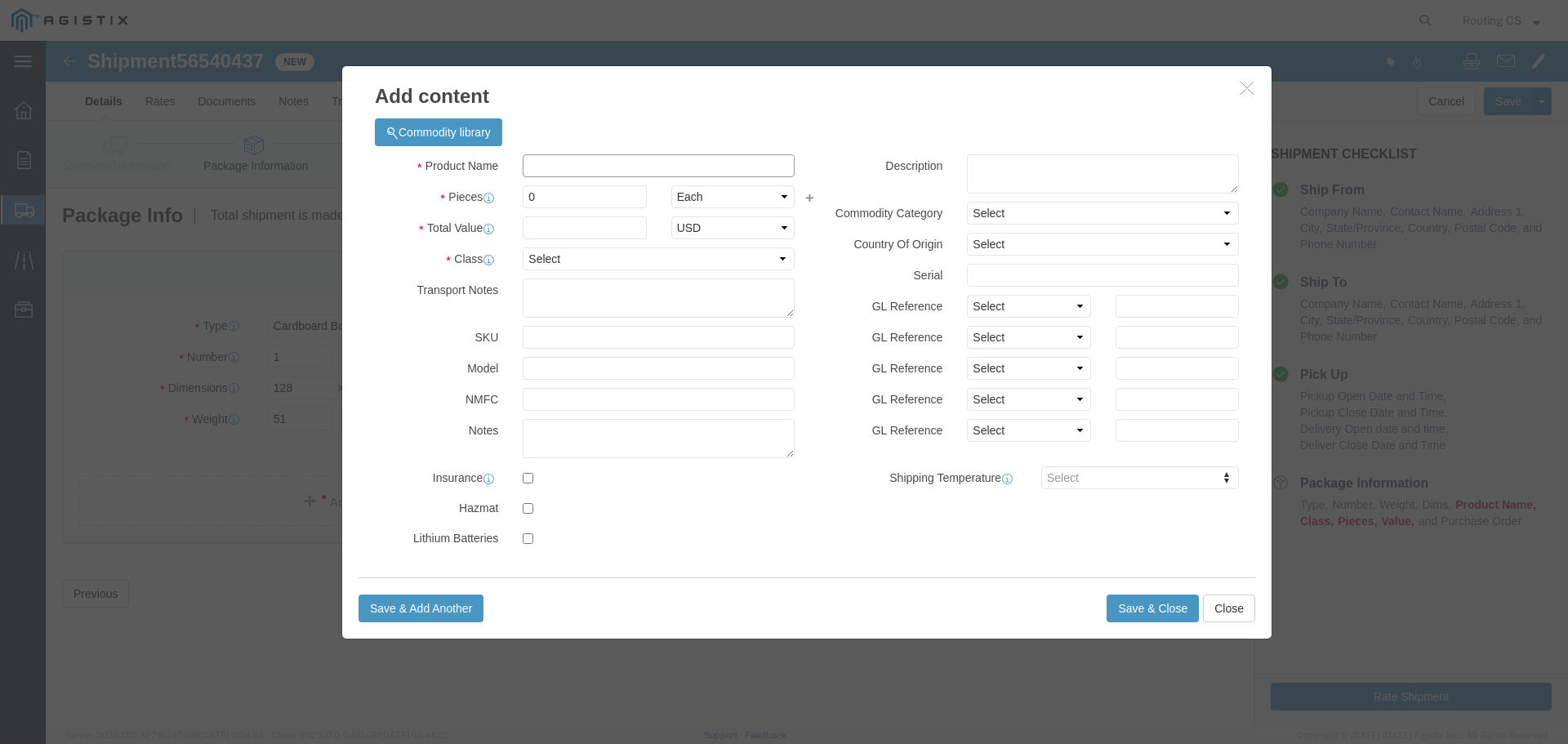
click input "text"
type input "LADDER"
type input "1"
type input "398"
select select "USD"
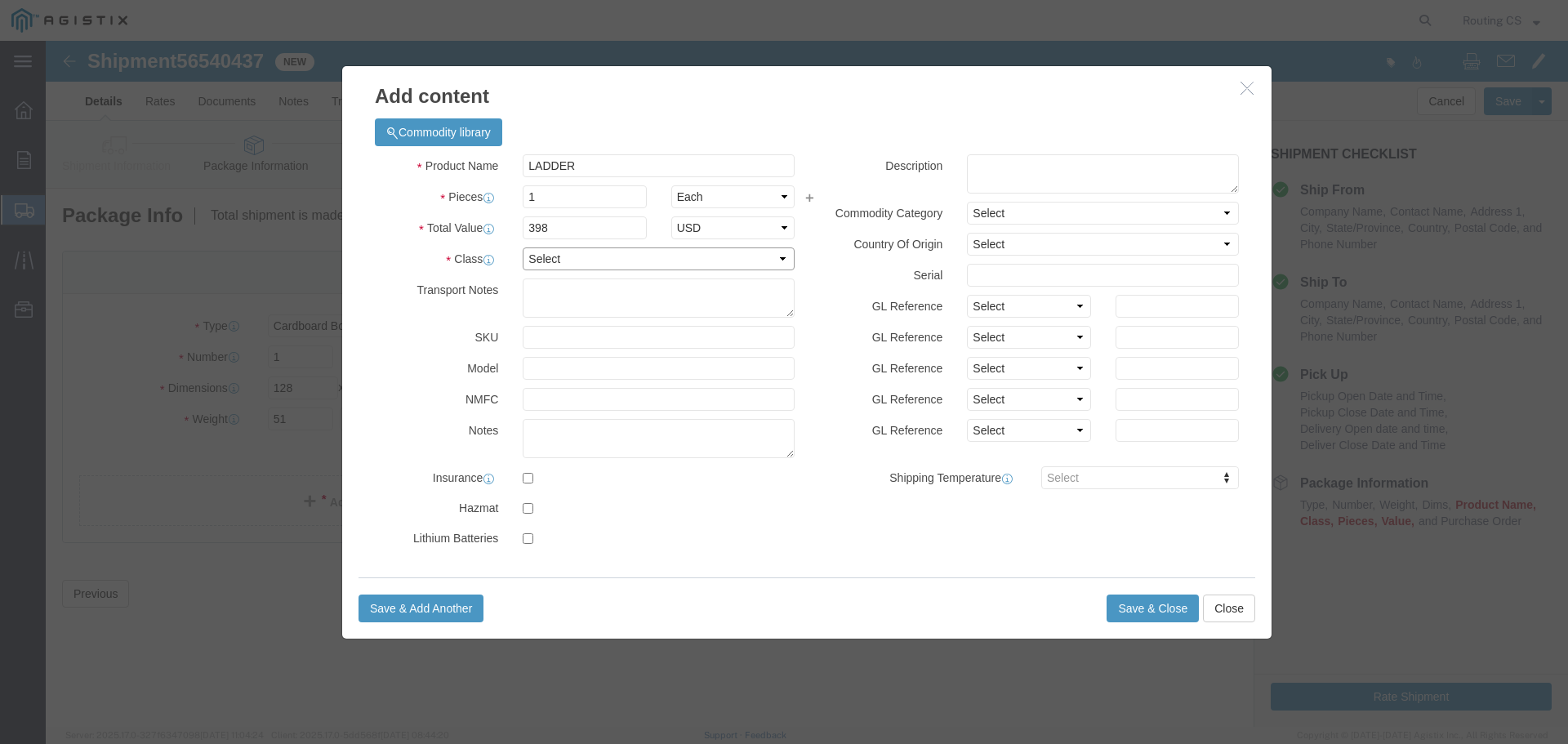
select select "250"
click select "Select 50 55 60 65 70 85 92.5 100 125 175 250 300 400"
click button "Save & Close"
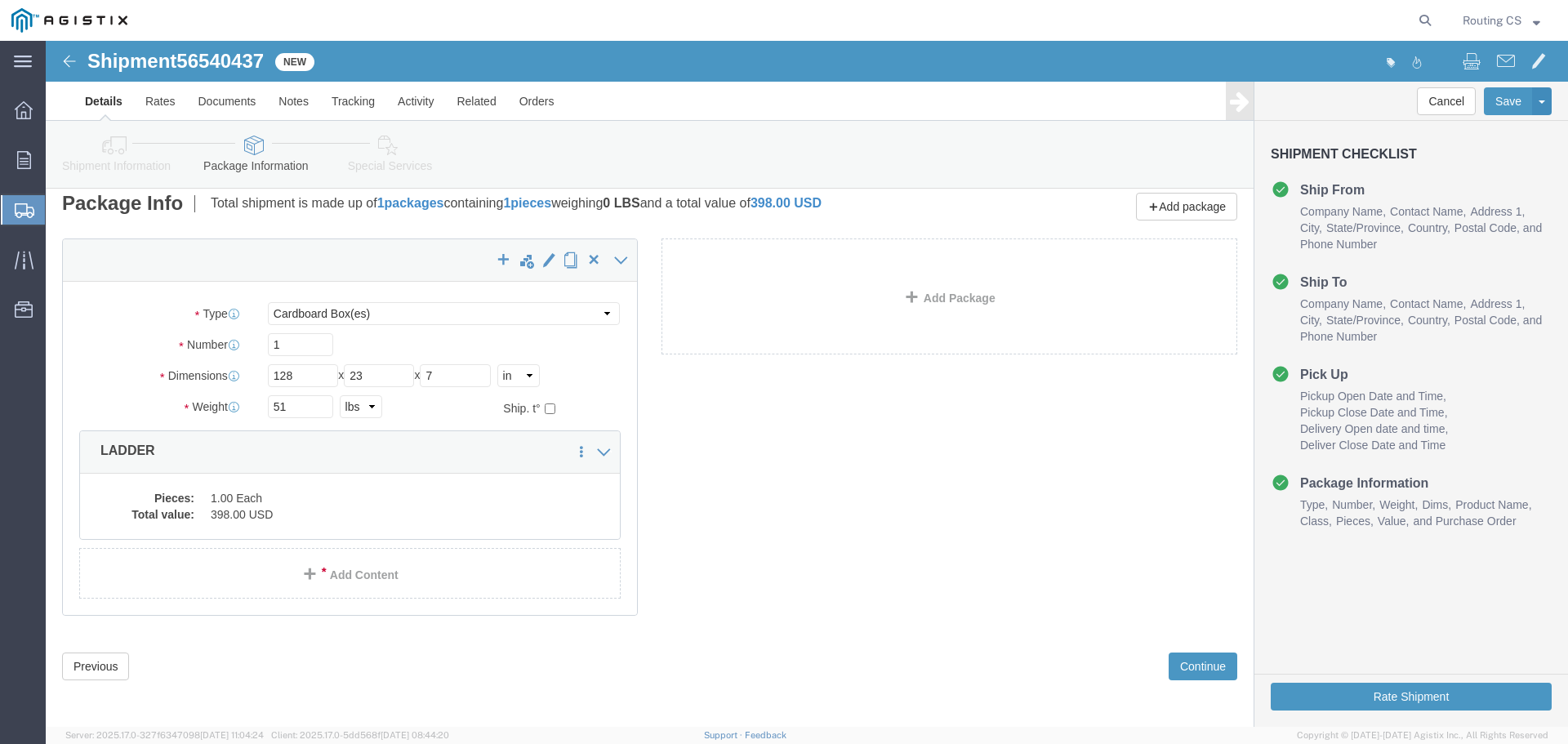
scroll to position [15, 0]
click button "Rate Shipment"
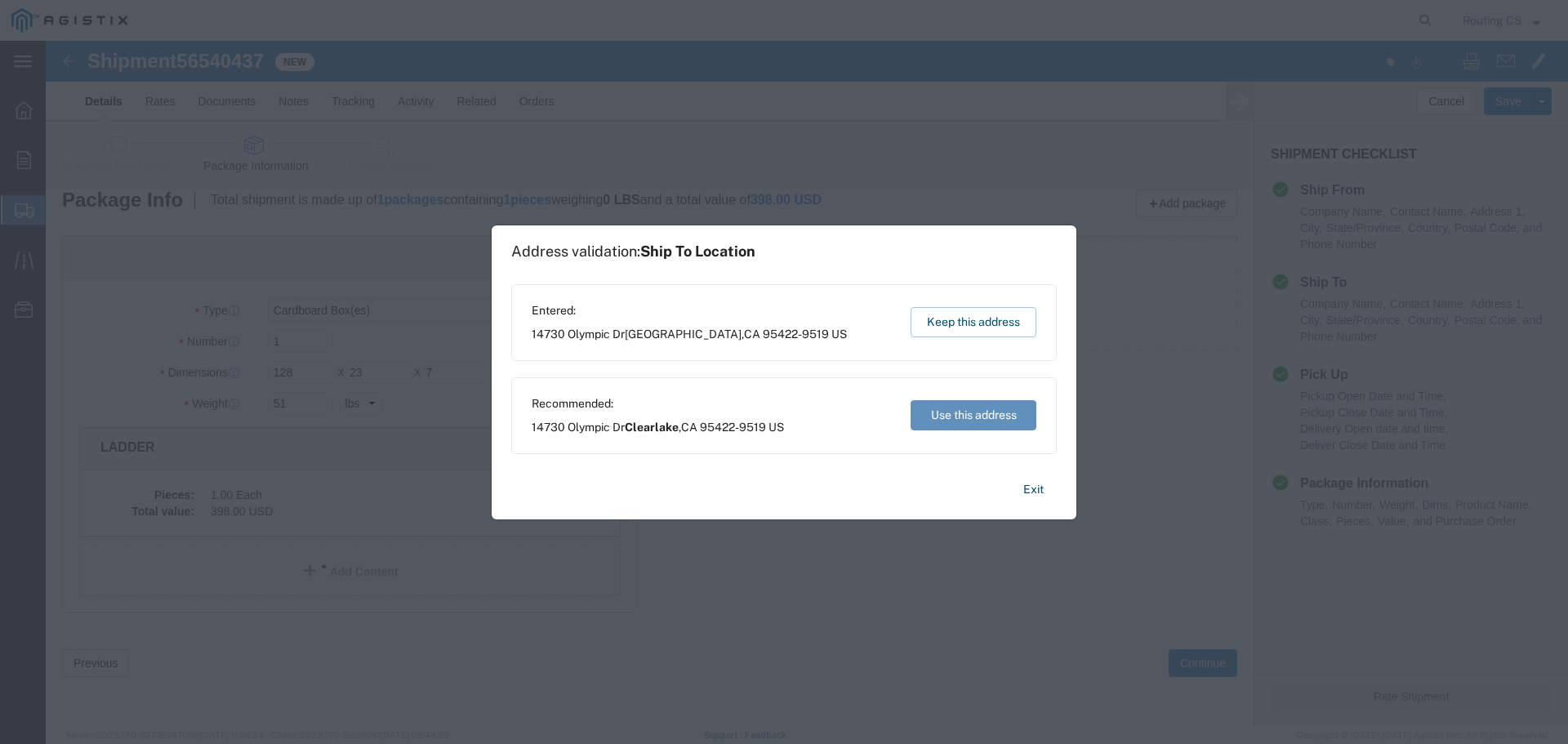
click at [944, 414] on button "Use this address" at bounding box center [974, 415] width 126 height 31
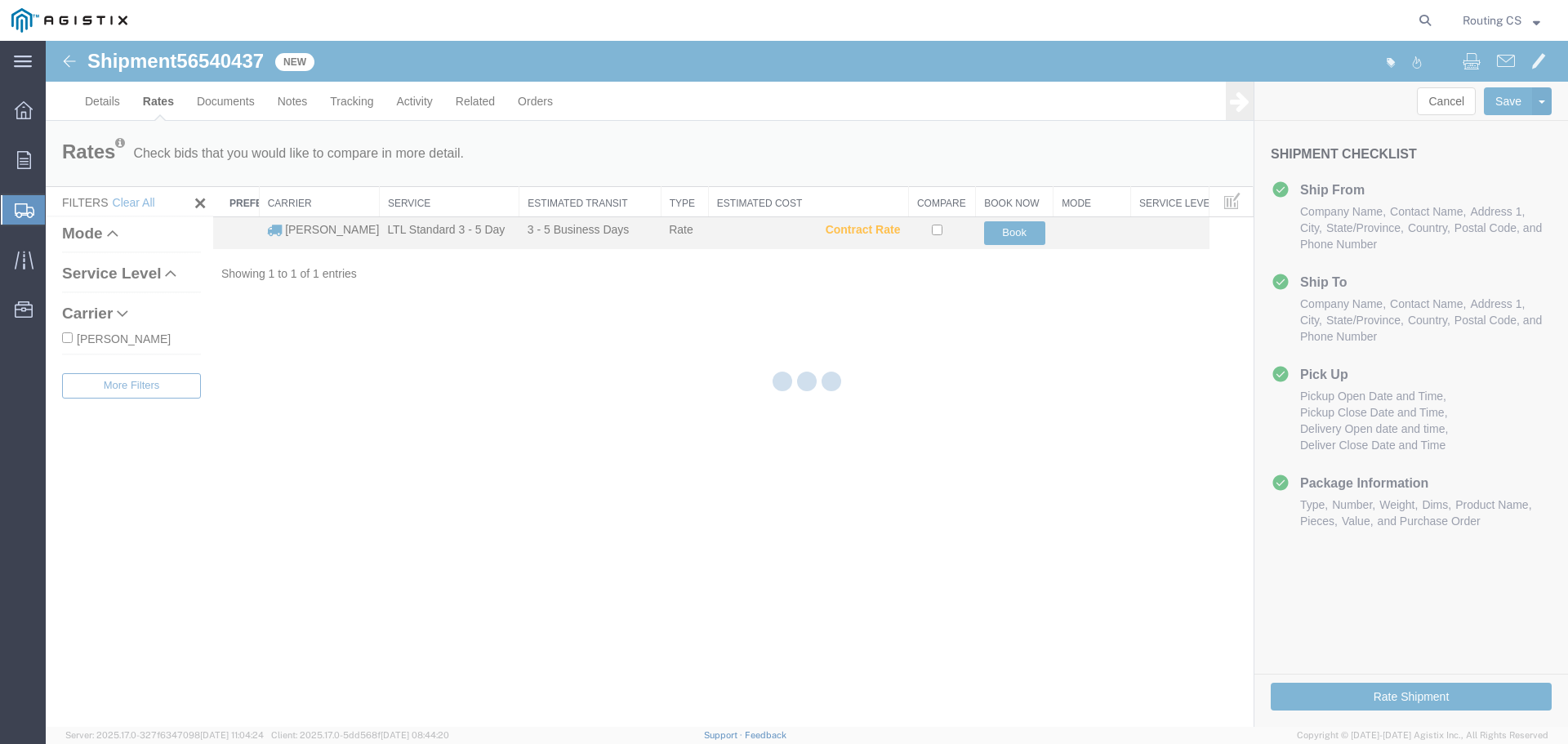
scroll to position [0, 0]
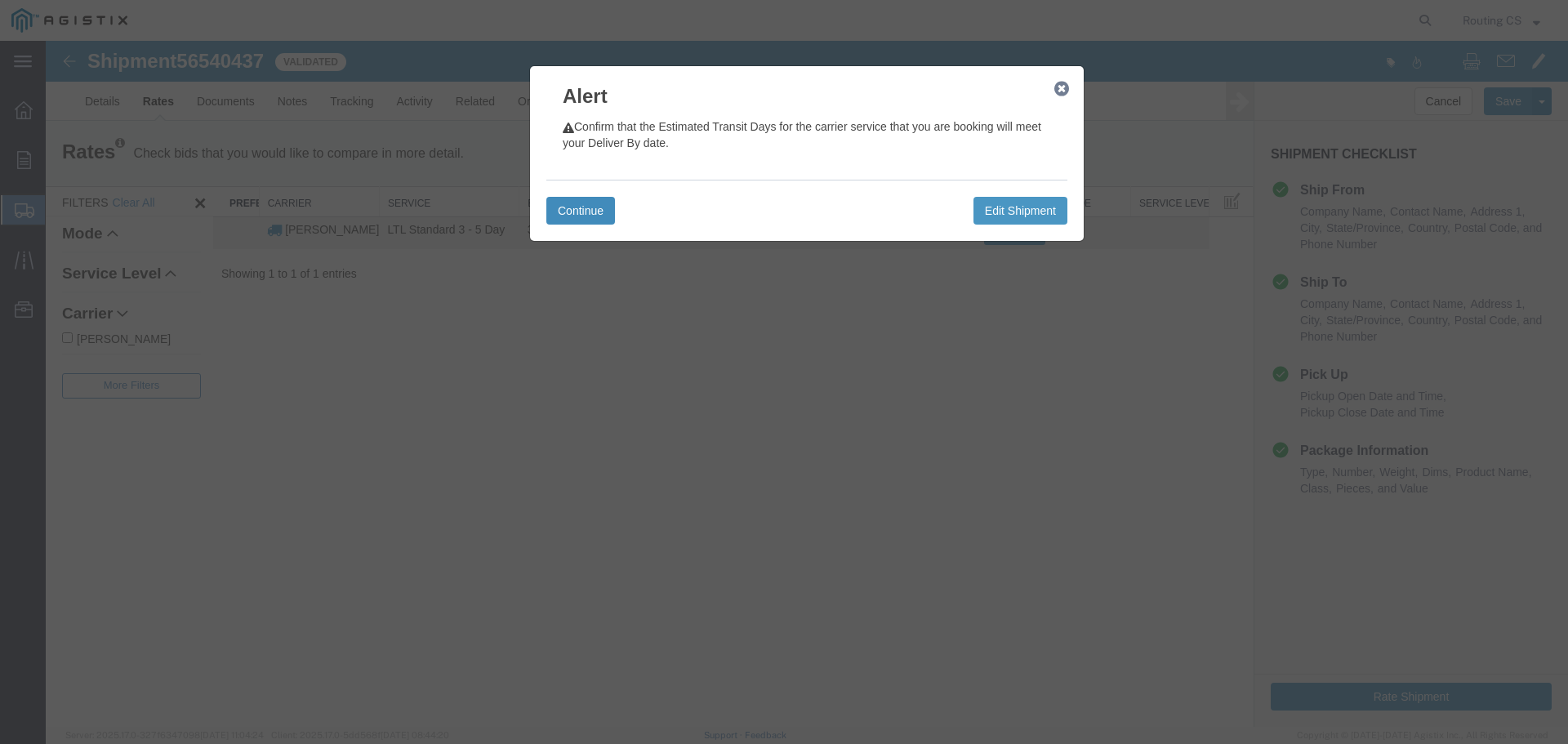
click at [571, 205] on button "Continue" at bounding box center [580, 210] width 68 height 28
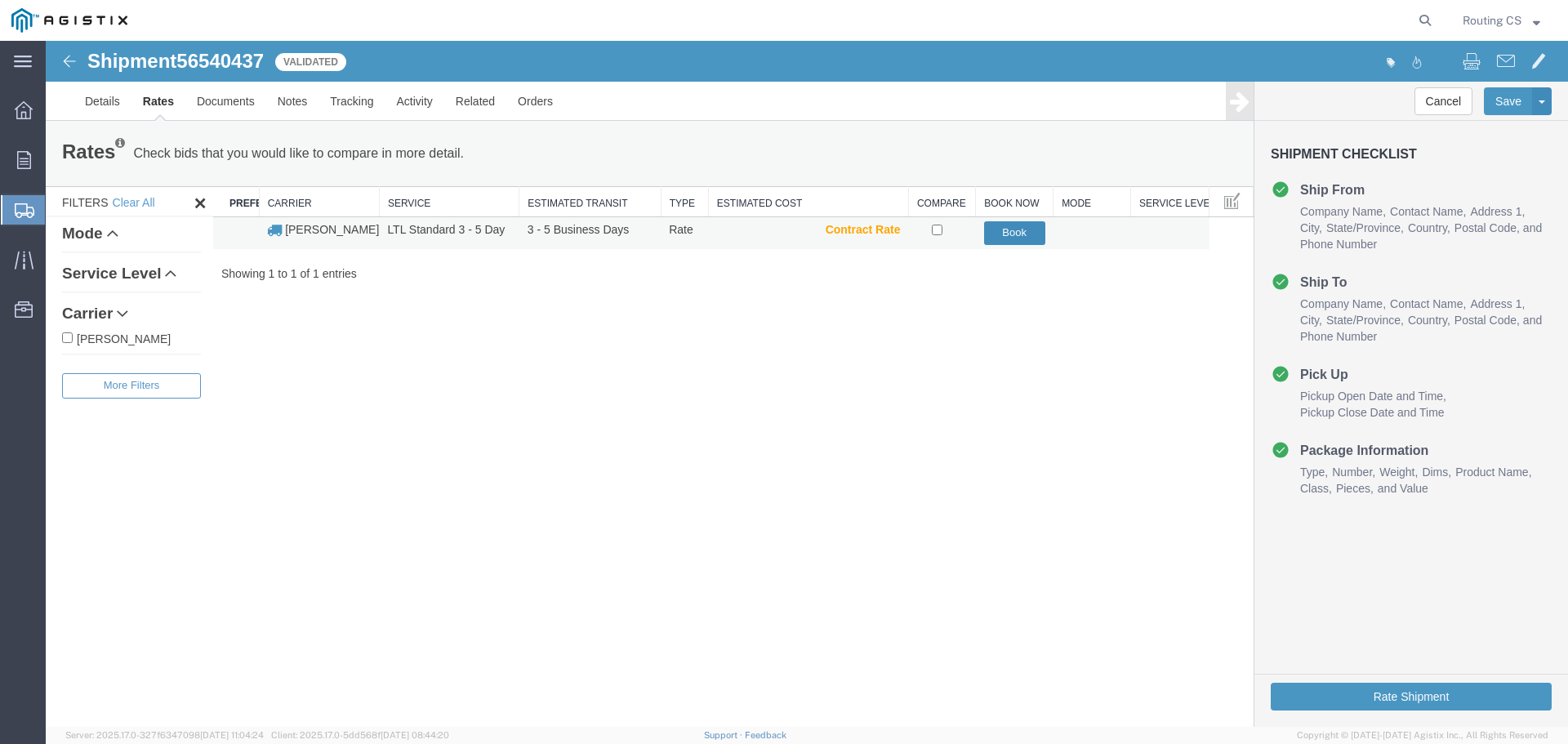
click at [1010, 231] on button "Book" at bounding box center [1015, 233] width 61 height 23
